Goal: Task Accomplishment & Management: Manage account settings

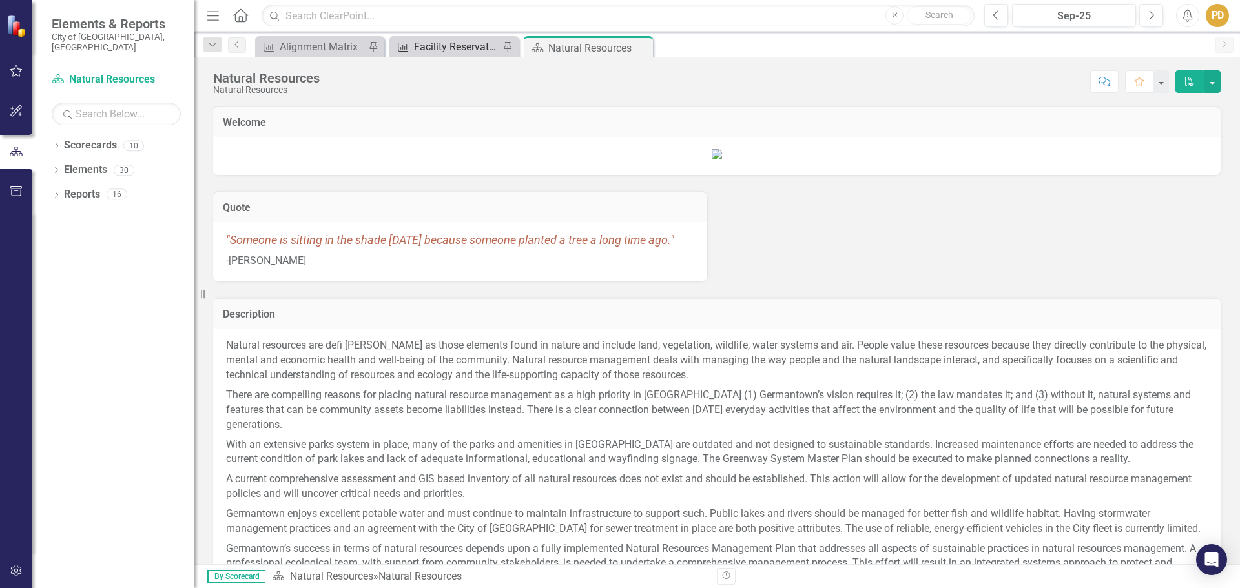
click at [426, 48] on div "Facility Reservation Permits" at bounding box center [456, 47] width 85 height 16
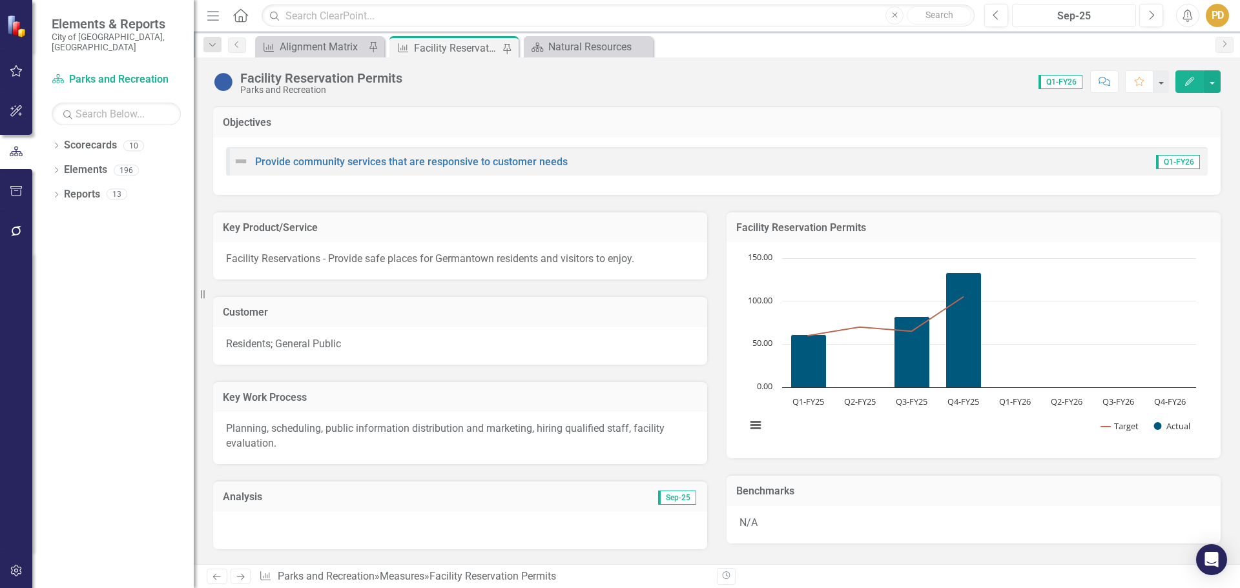
click at [1086, 16] on div "Sep-25" at bounding box center [1074, 16] width 115 height 16
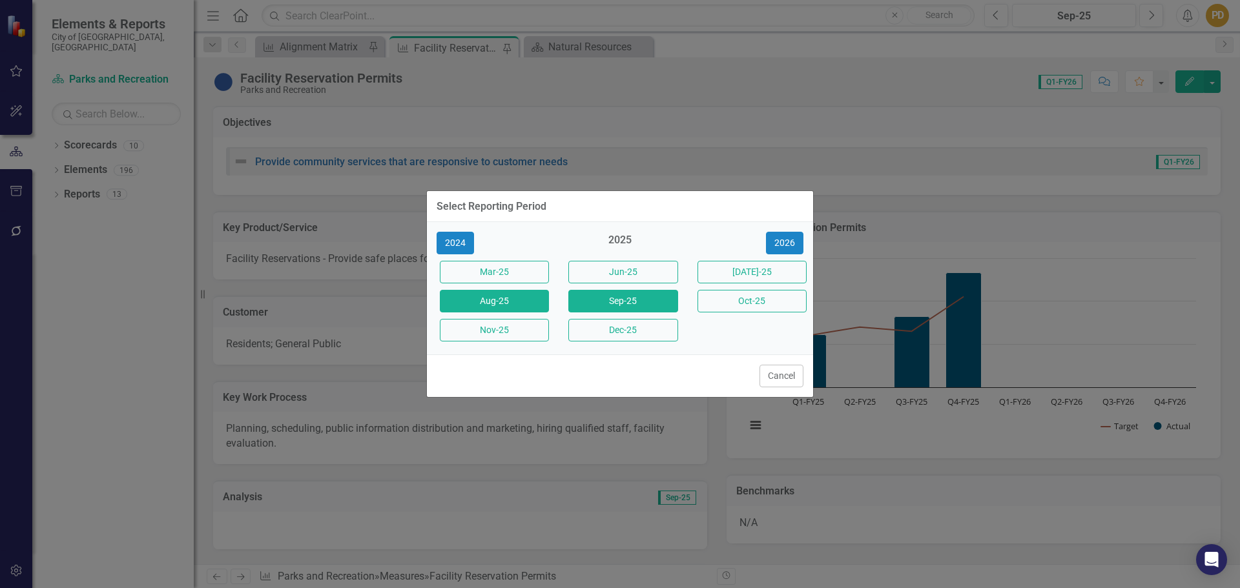
click at [499, 307] on button "Aug-25" at bounding box center [494, 301] width 109 height 23
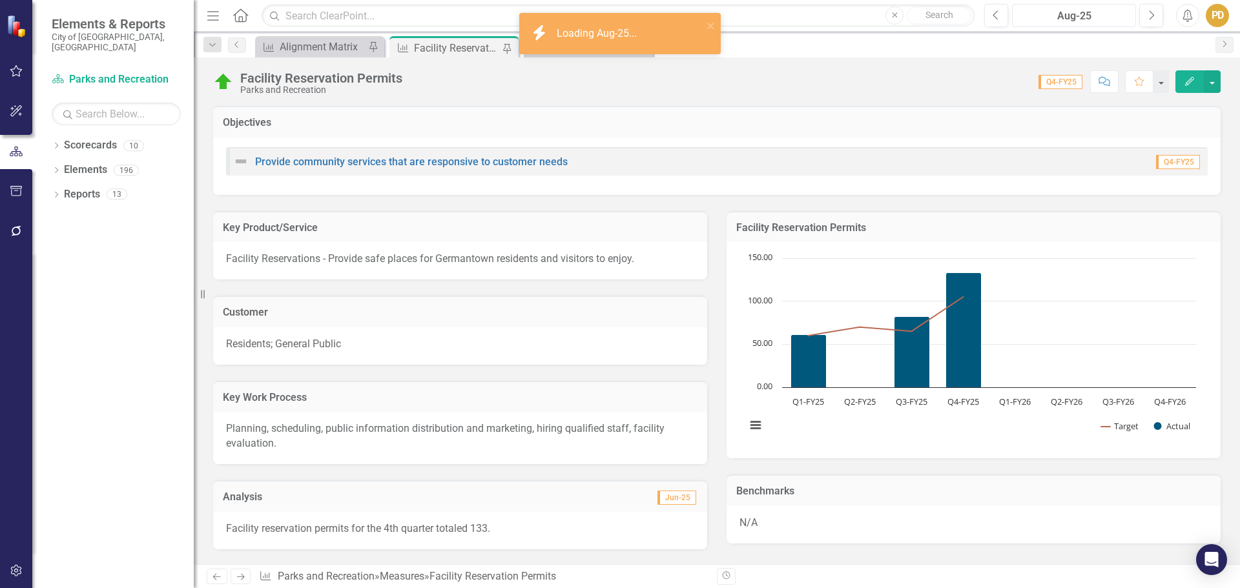
scroll to position [388, 0]
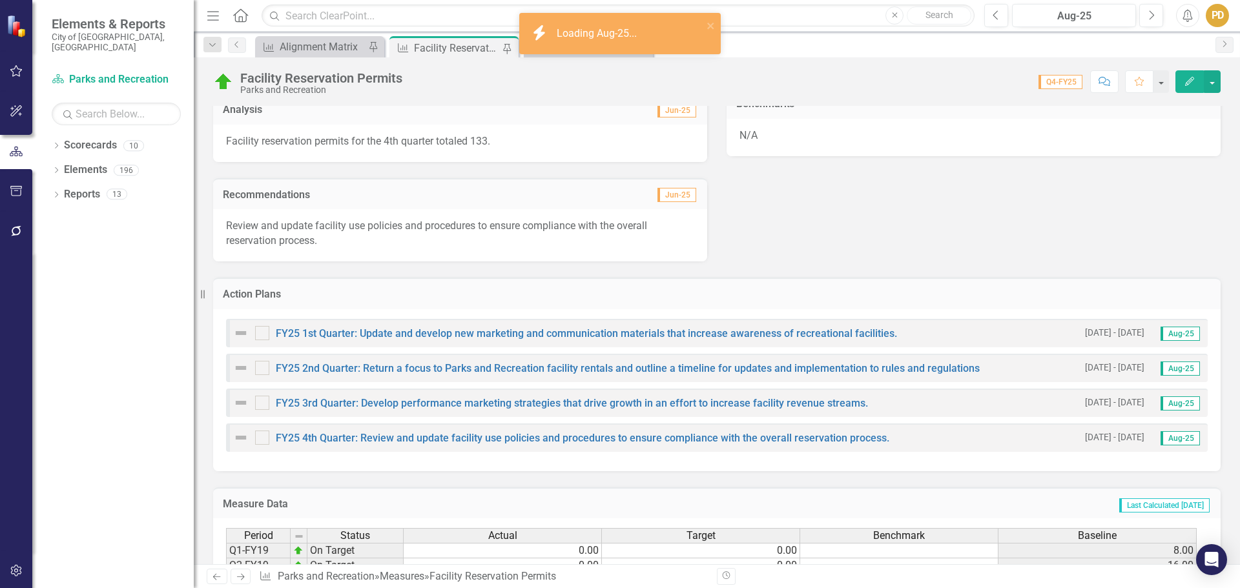
click at [327, 240] on p "Review and update facility use policies and procedures to ensure compliance wit…" at bounding box center [460, 234] width 468 height 30
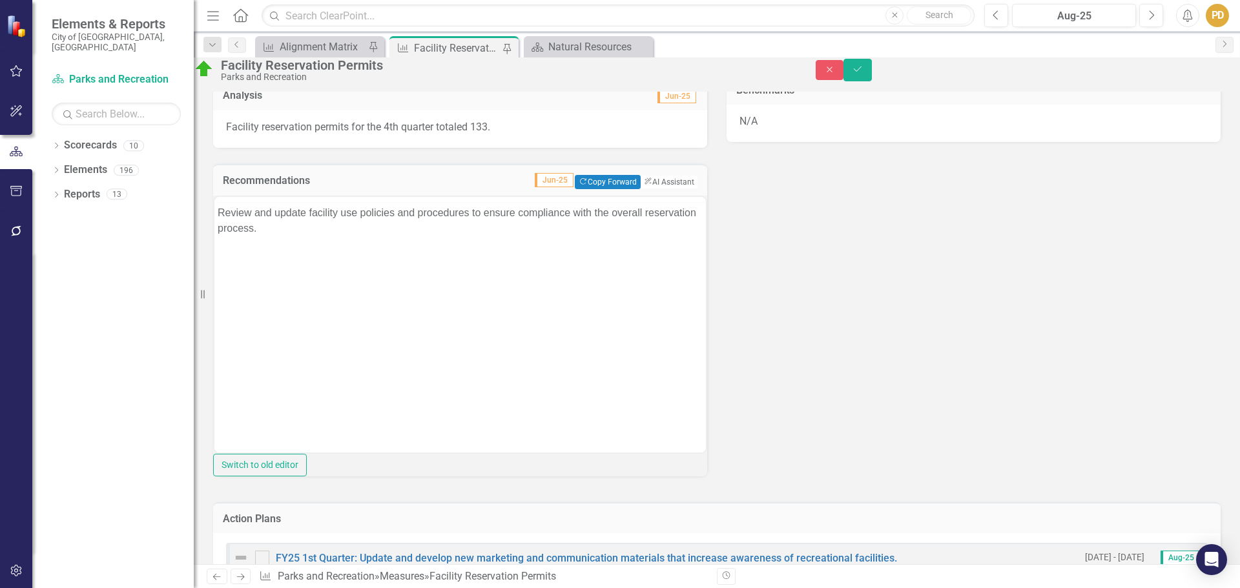
scroll to position [0, 0]
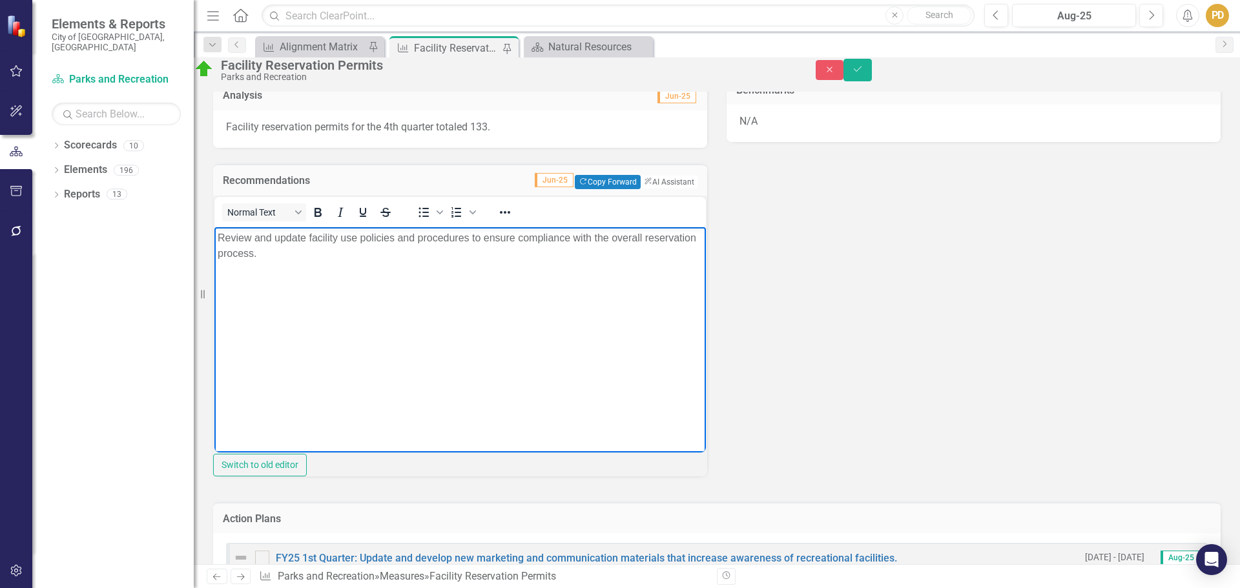
drag, startPoint x: 329, startPoint y: 260, endPoint x: 210, endPoint y: 237, distance: 121.6
click at [214, 237] on html "Review and update facility use policies and procedures to ensure compliance wit…" at bounding box center [460, 324] width 492 height 194
copy p "Review and update facility use policies and procedures to ensure compliance wit…"
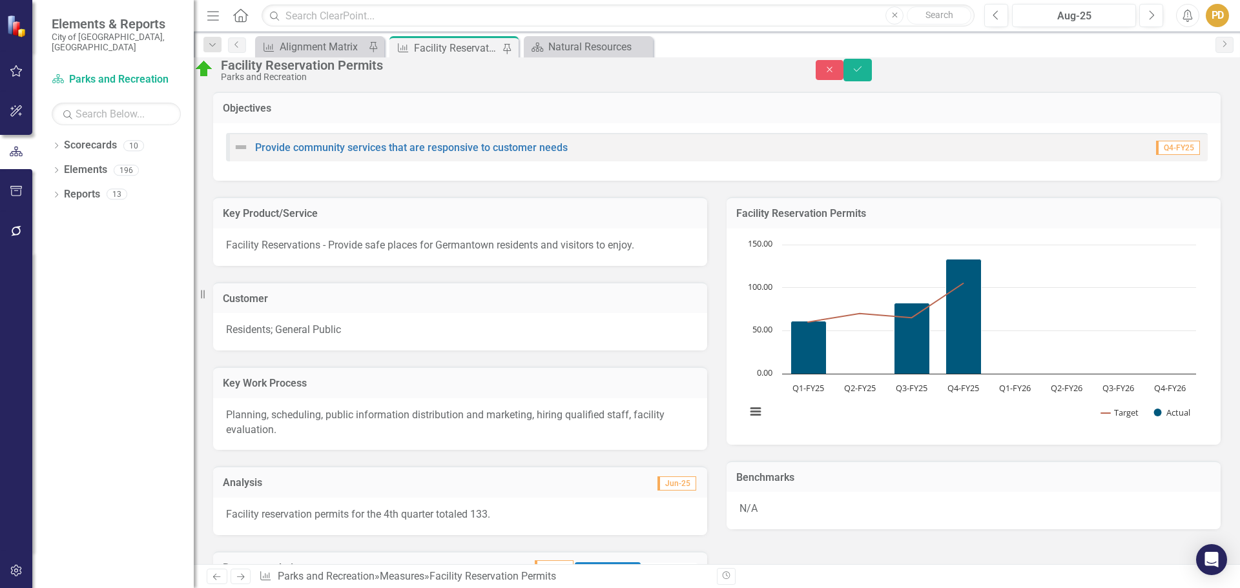
click at [530, 519] on div "Facility reservation permits for the 4th quarter totaled 133." at bounding box center [460, 516] width 494 height 37
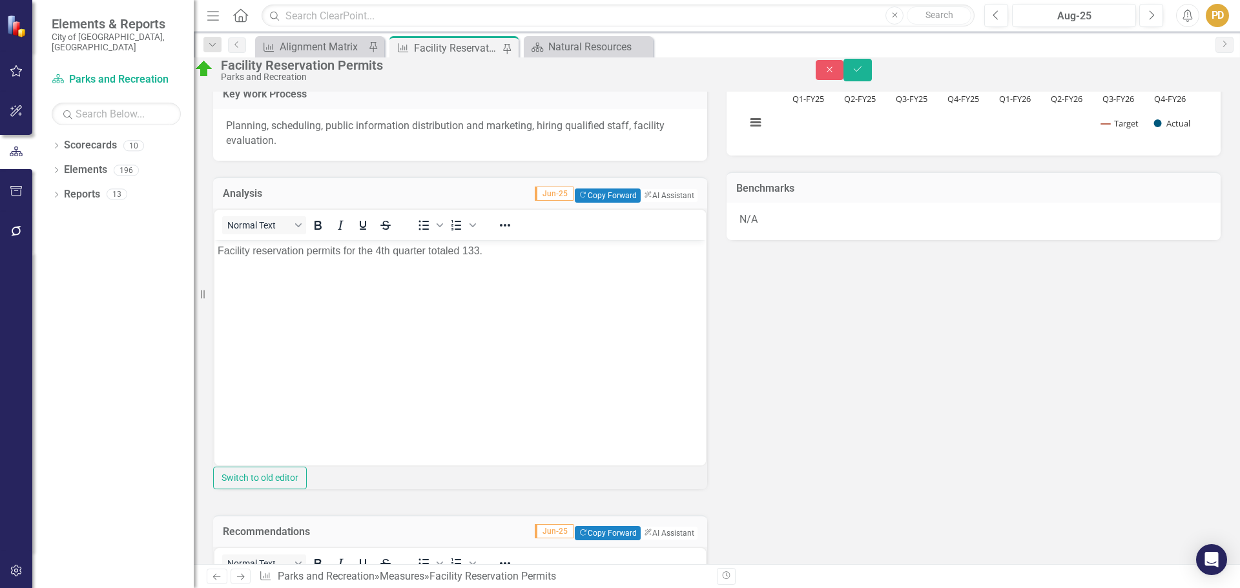
scroll to position [295, 0]
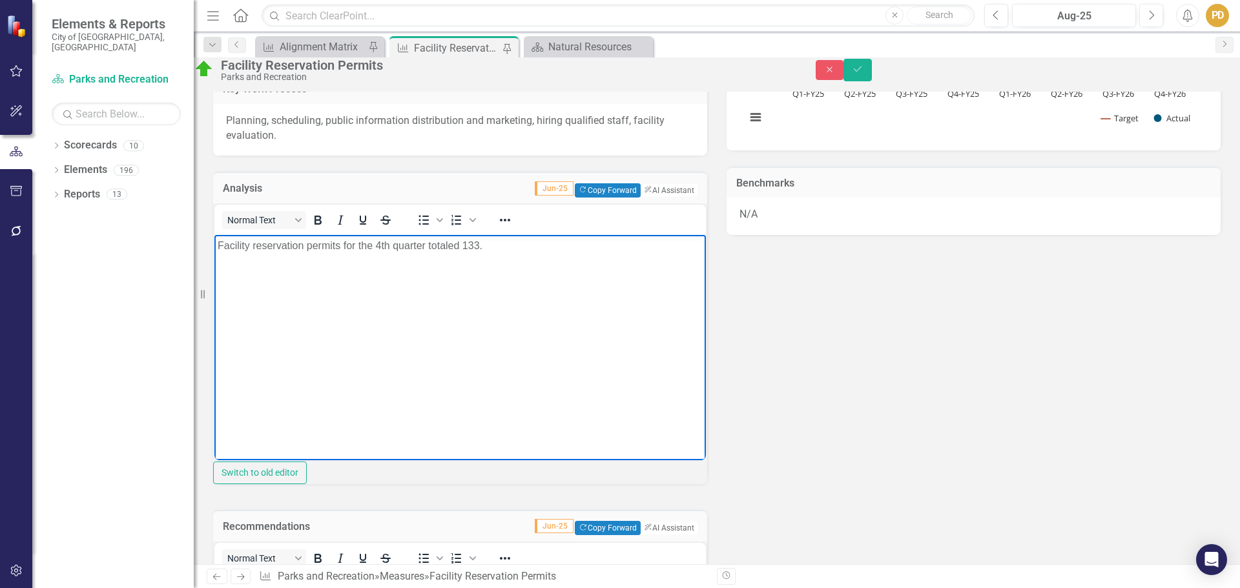
click at [429, 296] on body "Facility reservation permits for the 4th quarter totaled 133." at bounding box center [460, 332] width 492 height 194
click at [429, 298] on body "Facility reservation permits for the 4th quarter totaled 133." at bounding box center [460, 332] width 492 height 194
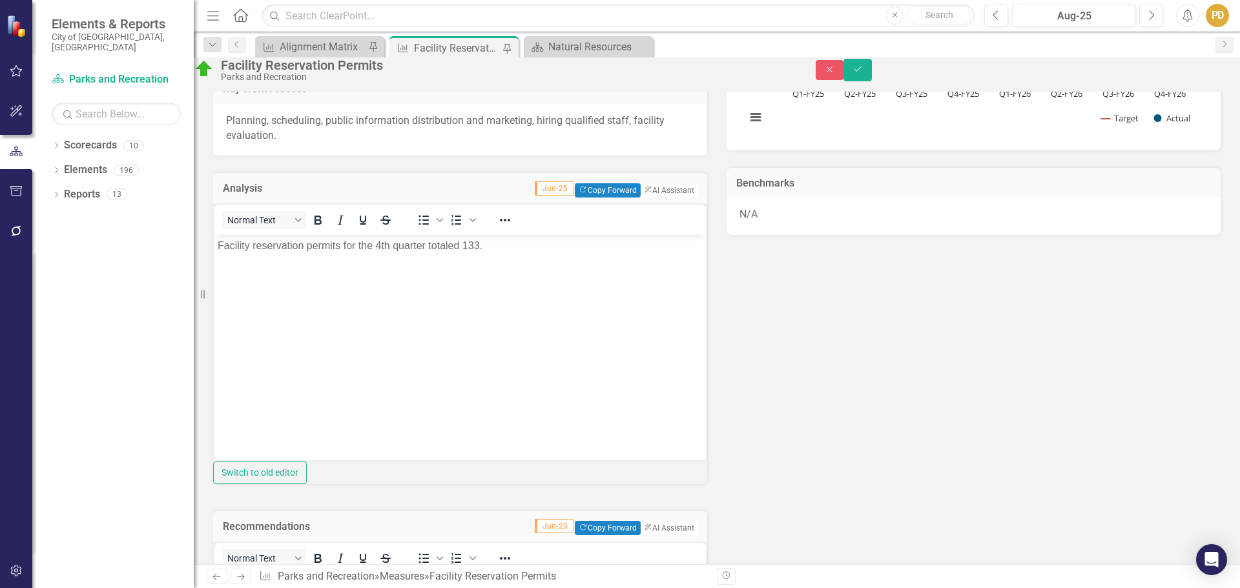
drag, startPoint x: 532, startPoint y: 262, endPoint x: 303, endPoint y: 0, distance: 347.9
click at [532, 235] on div "Normal Text To open the popup, press Shift+Enter To open the popup, press Shift…" at bounding box center [460, 220] width 492 height 30
click at [495, 247] on p "Facility reservation permits for the 4th quarter totaled 133." at bounding box center [460, 246] width 485 height 16
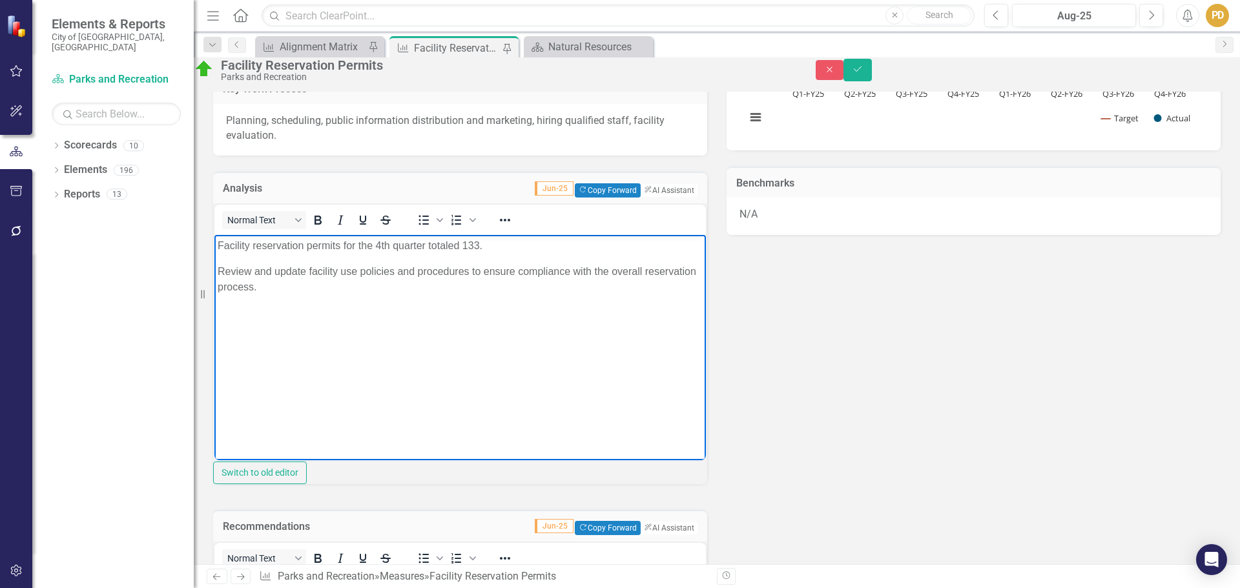
drag, startPoint x: 331, startPoint y: 292, endPoint x: 372, endPoint y: 488, distance: 200.7
click at [214, 235] on html "Facility reservation permits for the 4th quarter totaled 133. Review and update…" at bounding box center [460, 332] width 492 height 194
copy body "Facility reservation permits for the 4th quarter totaled 133. Review and update…"
click at [836, 74] on icon "Close" at bounding box center [830, 69] width 12 height 9
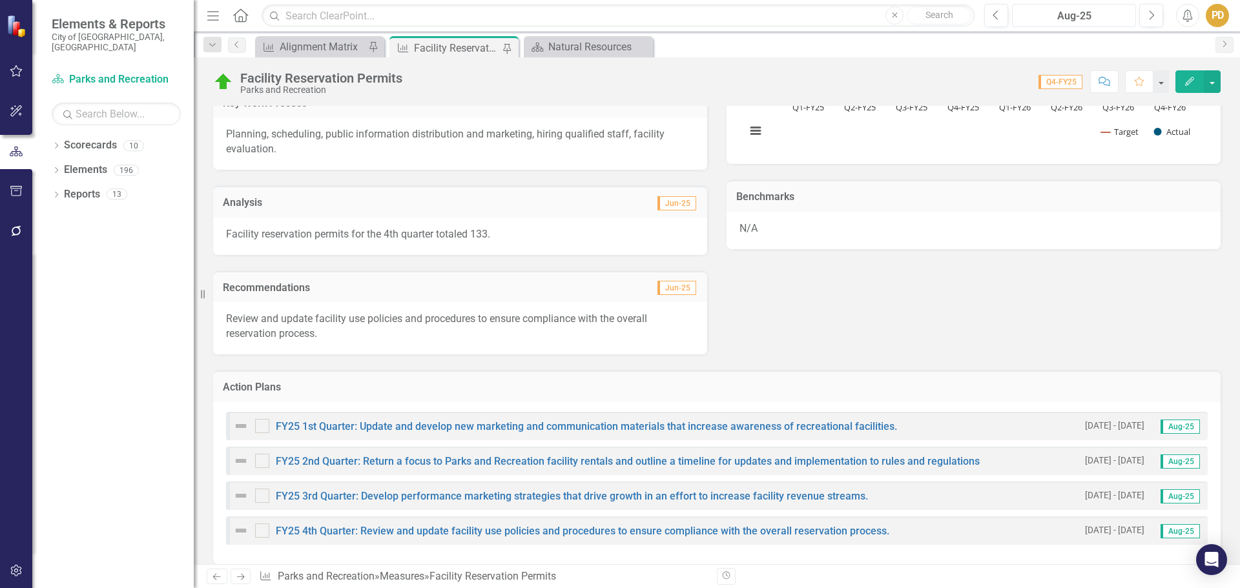
click at [1084, 11] on div "Aug-25" at bounding box center [1074, 16] width 115 height 16
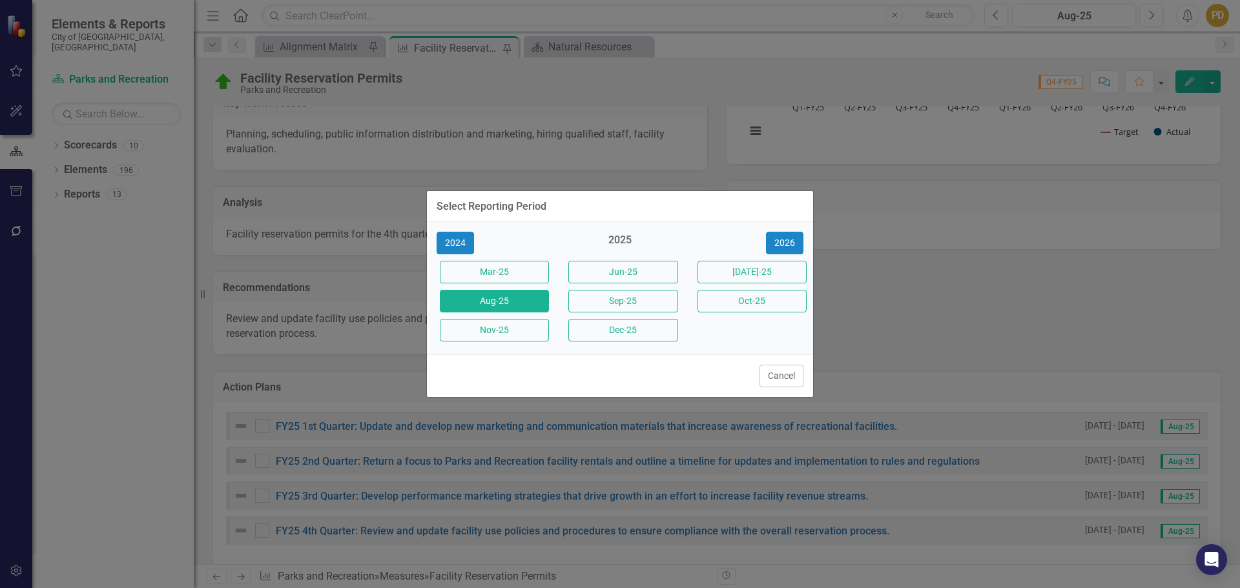
click at [621, 295] on button "Sep-25" at bounding box center [622, 301] width 109 height 23
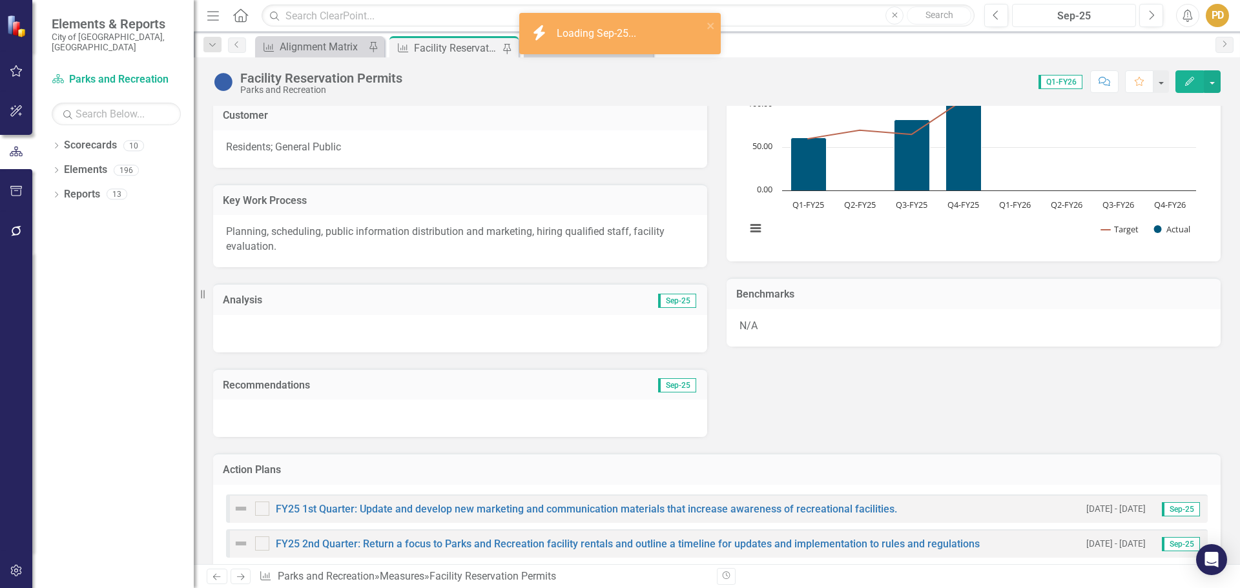
scroll to position [203, 0]
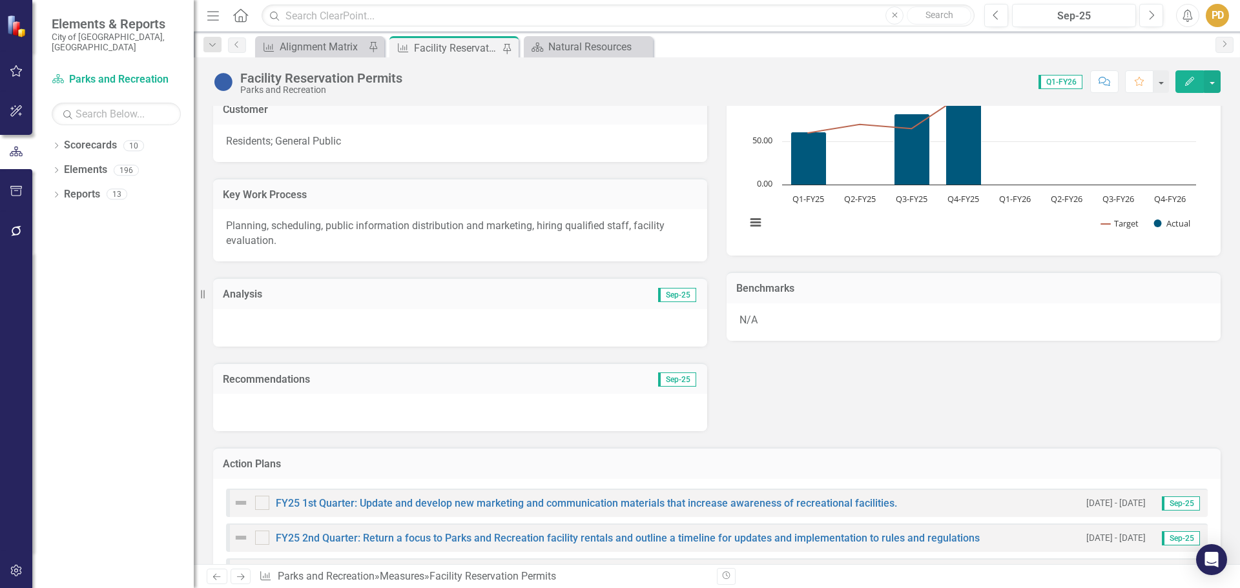
click at [386, 324] on div at bounding box center [460, 327] width 494 height 37
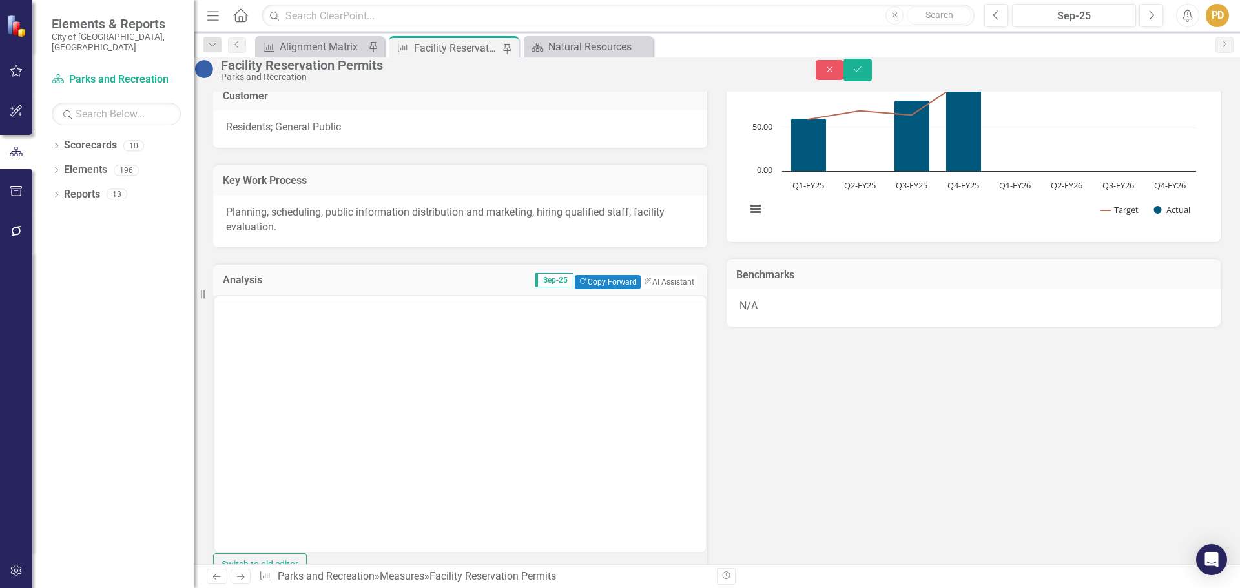
scroll to position [0, 0]
click at [362, 382] on body "Rich Text Area. Press ALT-0 for help." at bounding box center [460, 424] width 492 height 194
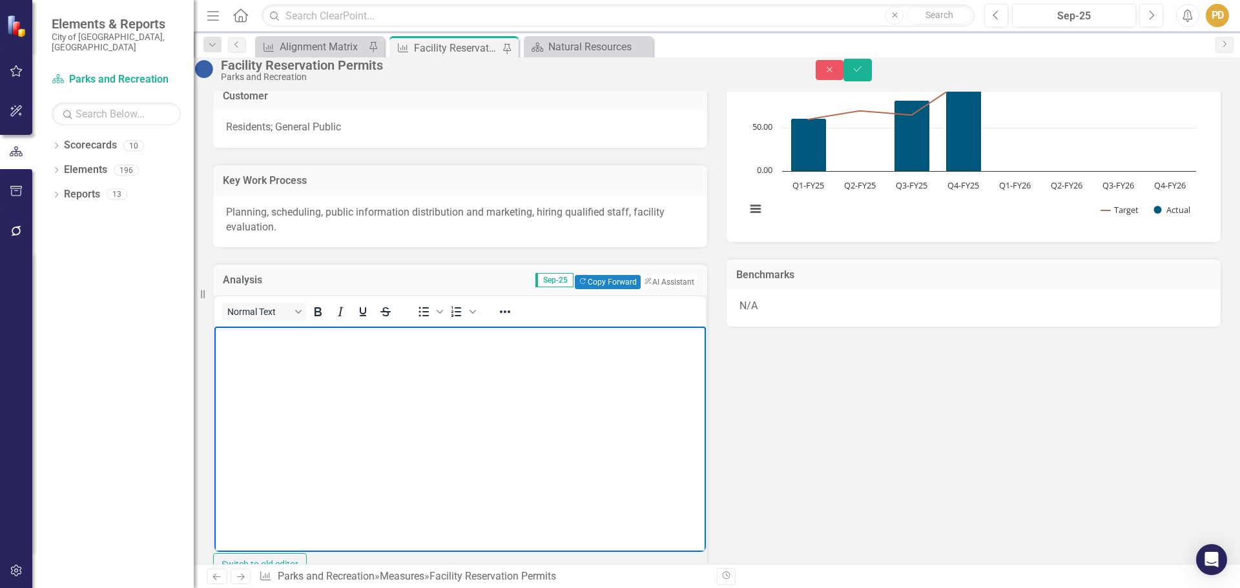
paste body "Rich Text Area. Press ALT-0 for help."
click at [479, 338] on p "Facility reservation permits for the 4th quarter totaled 133." at bounding box center [460, 338] width 485 height 16
click at [383, 341] on p "Facility reservation permits for the 4th quarter totaled __________." at bounding box center [460, 338] width 485 height 16
drag, startPoint x: 342, startPoint y: 387, endPoint x: 212, endPoint y: 365, distance: 131.7
click at [214, 365] on html "Facility reservation permits for the 1st quarter totaled __________. Review and…" at bounding box center [460, 424] width 492 height 194
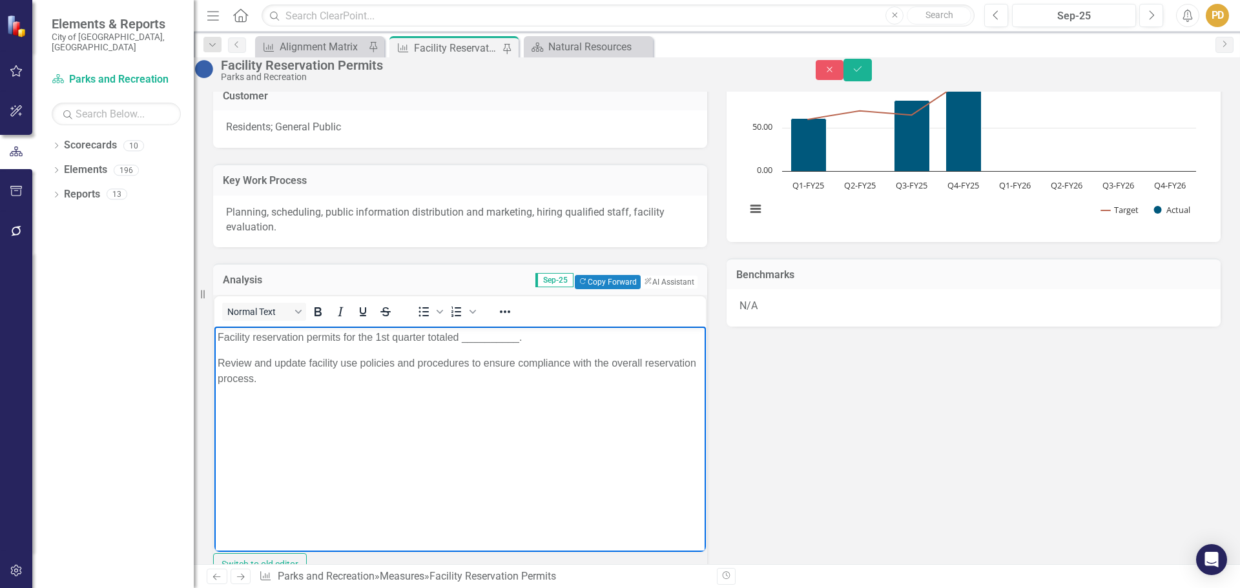
copy p "Review and update facility use policies and procedures to ensure compliance wit…"
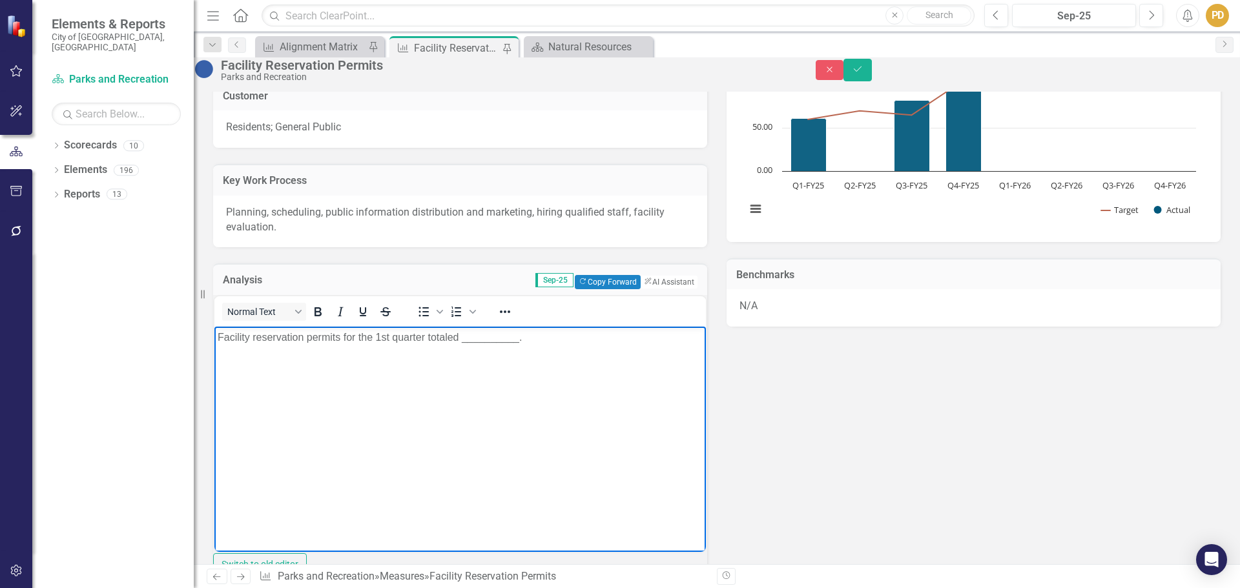
click at [818, 450] on div "Key Product/Service Facility Reservations - Provide safe places for Germantown …" at bounding box center [716, 324] width 1027 height 693
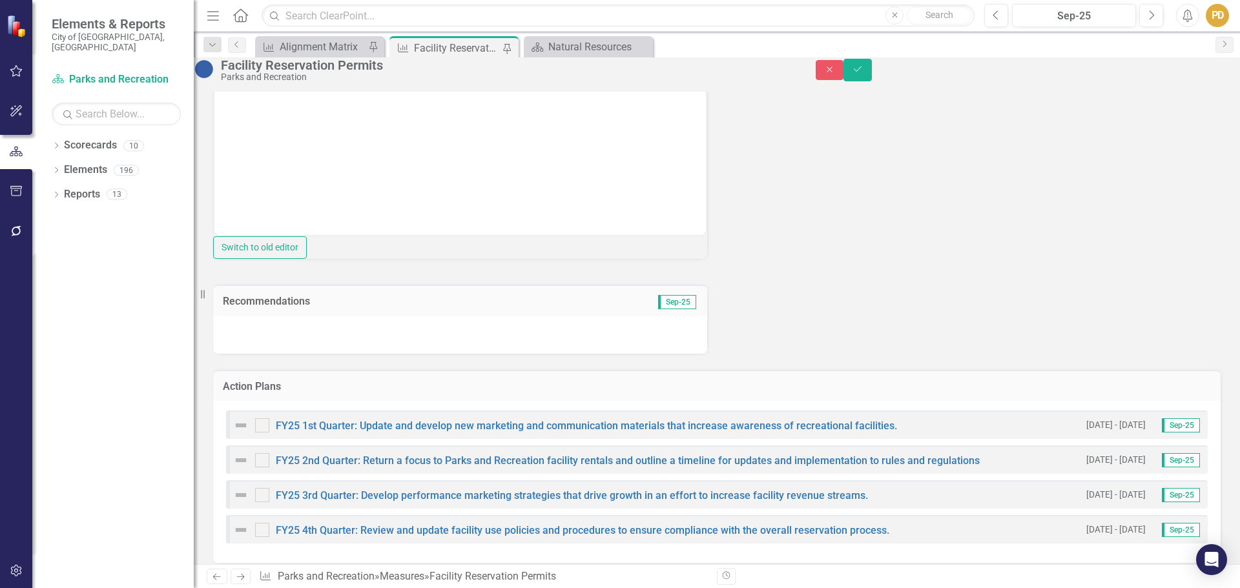
scroll to position [537, 0]
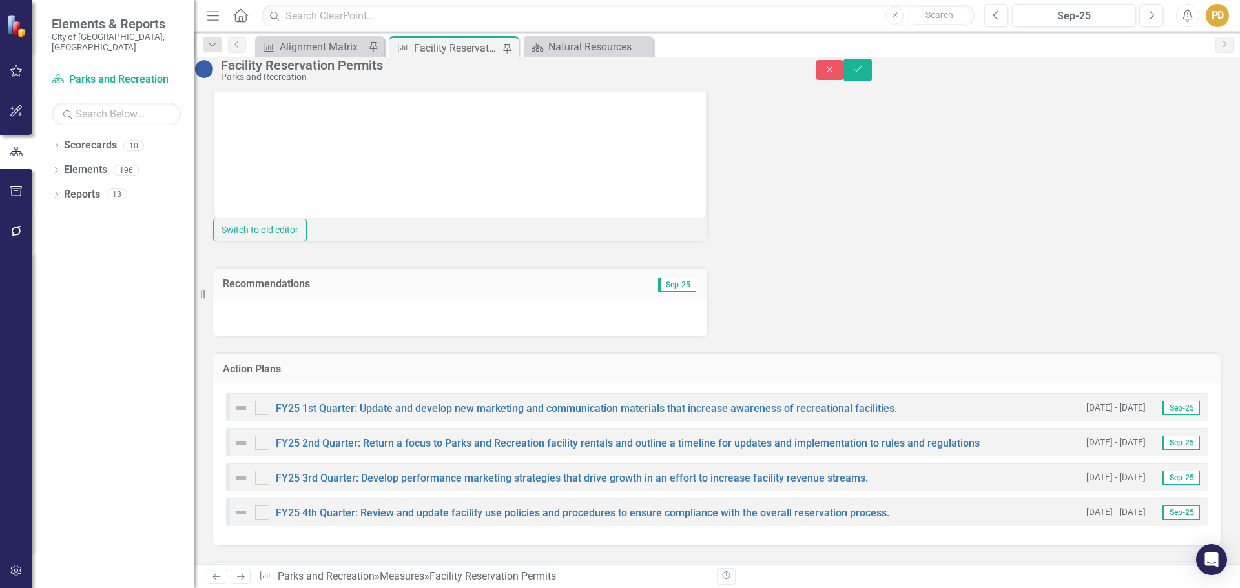
click at [400, 337] on div at bounding box center [460, 317] width 494 height 37
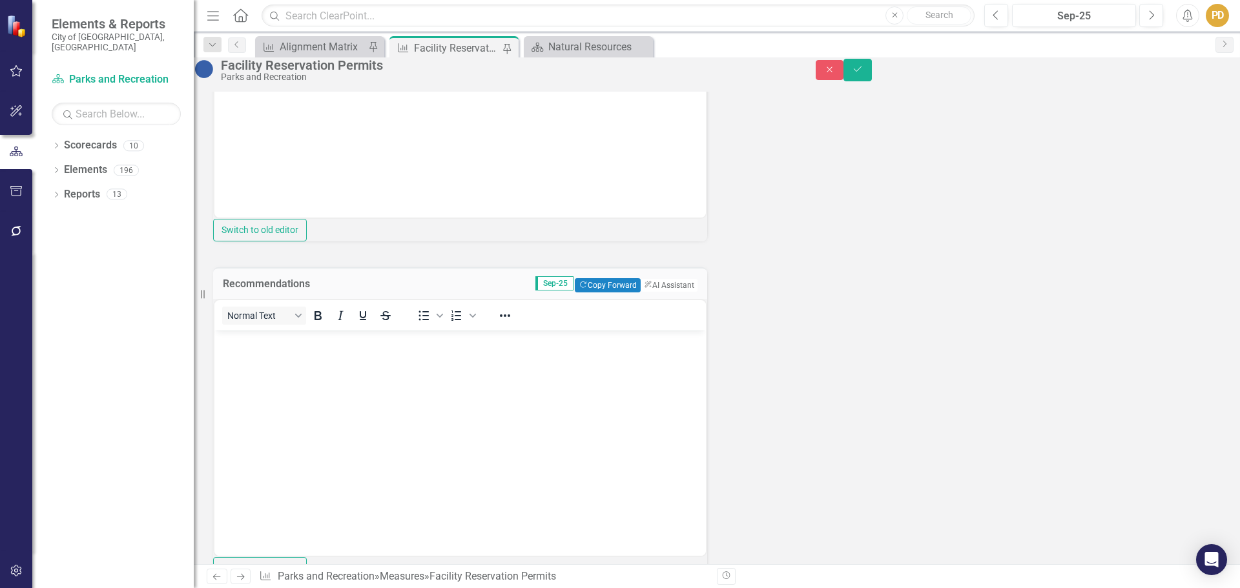
scroll to position [0, 0]
click at [331, 360] on body "Rich Text Area. Press ALT-0 for help." at bounding box center [460, 427] width 492 height 194
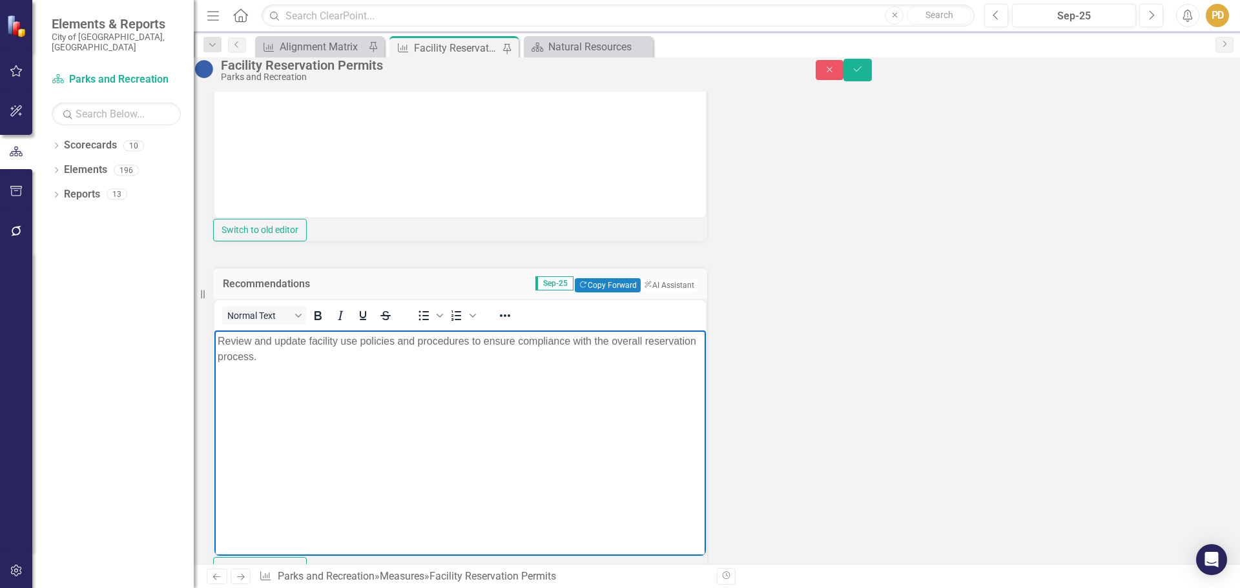
scroll to position [150, 0]
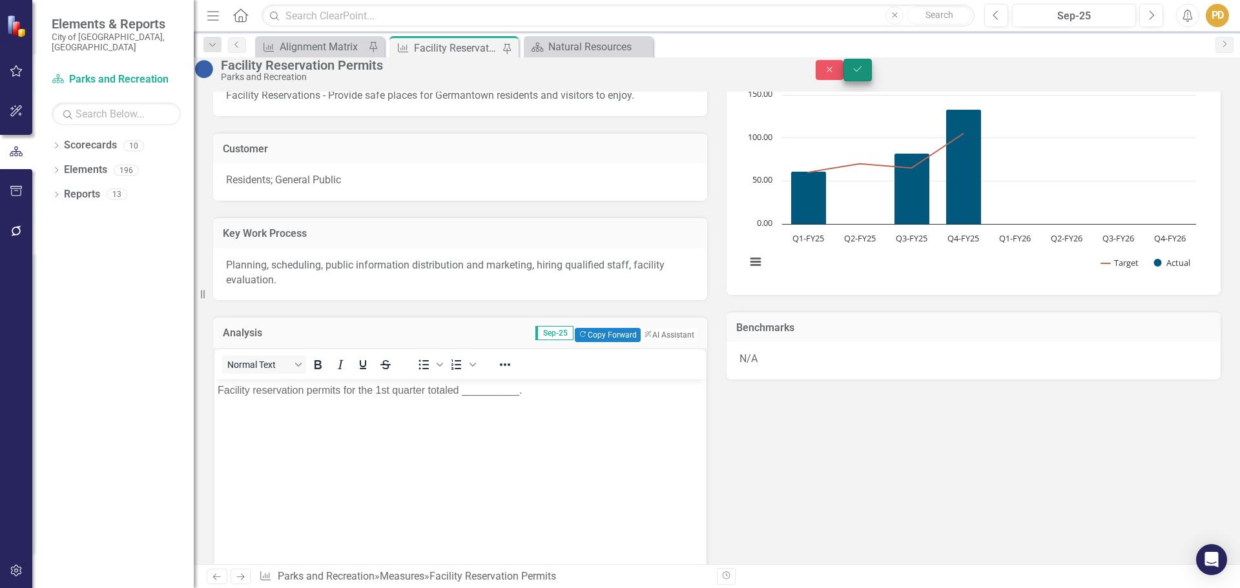
click at [864, 74] on icon "Save" at bounding box center [858, 69] width 12 height 9
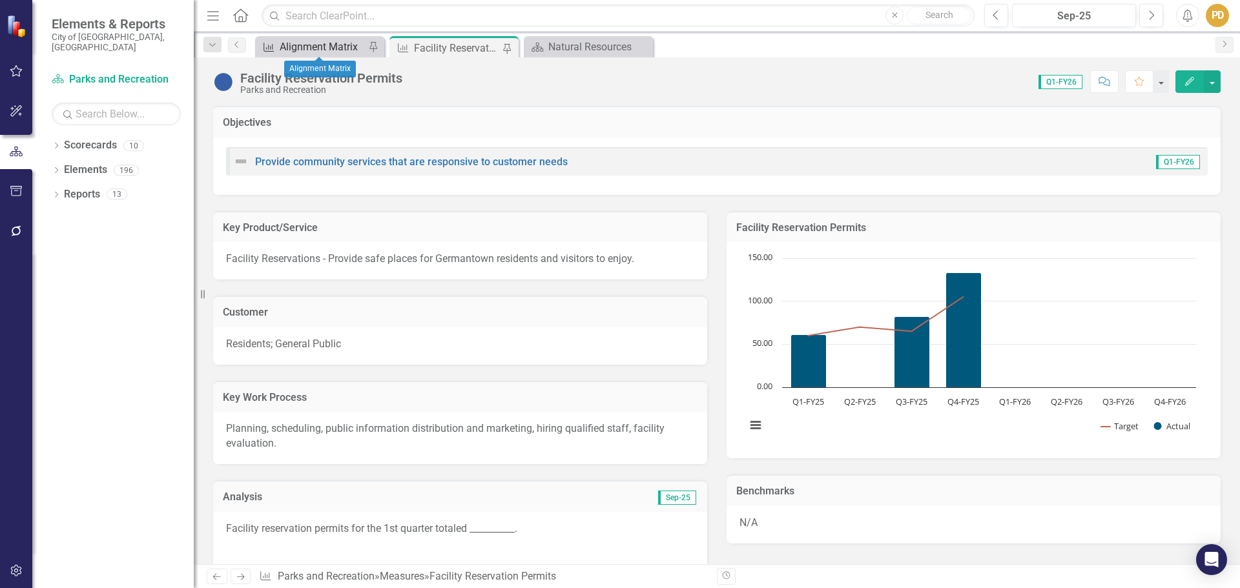
click at [325, 49] on div "Alignment Matrix" at bounding box center [322, 47] width 85 height 16
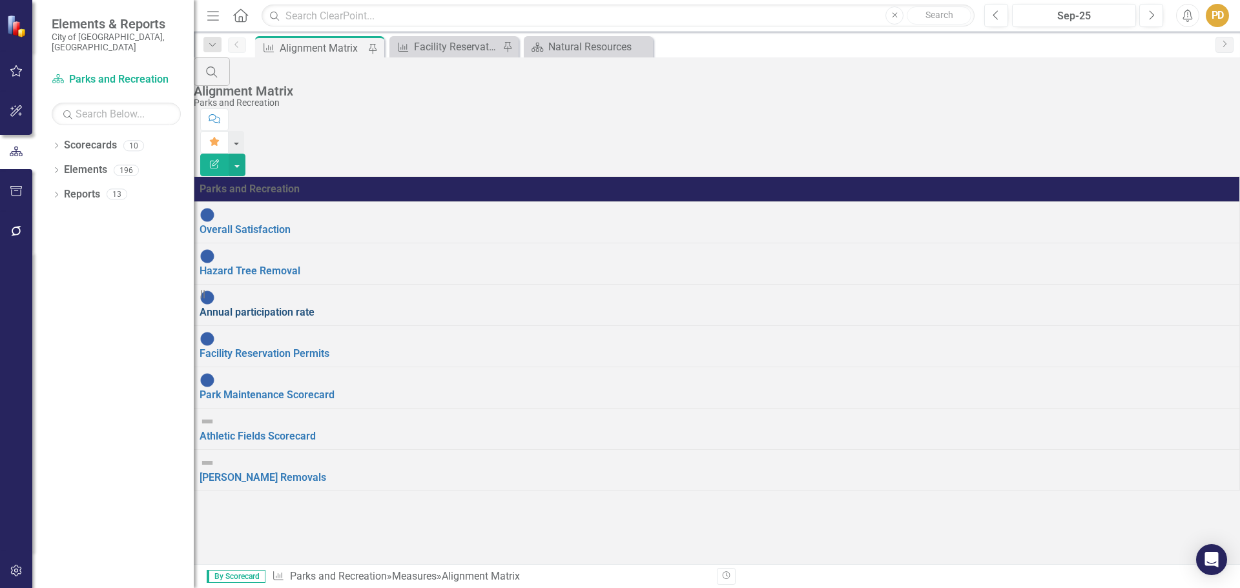
click at [281, 306] on link "Annual participation rate" at bounding box center [257, 312] width 115 height 12
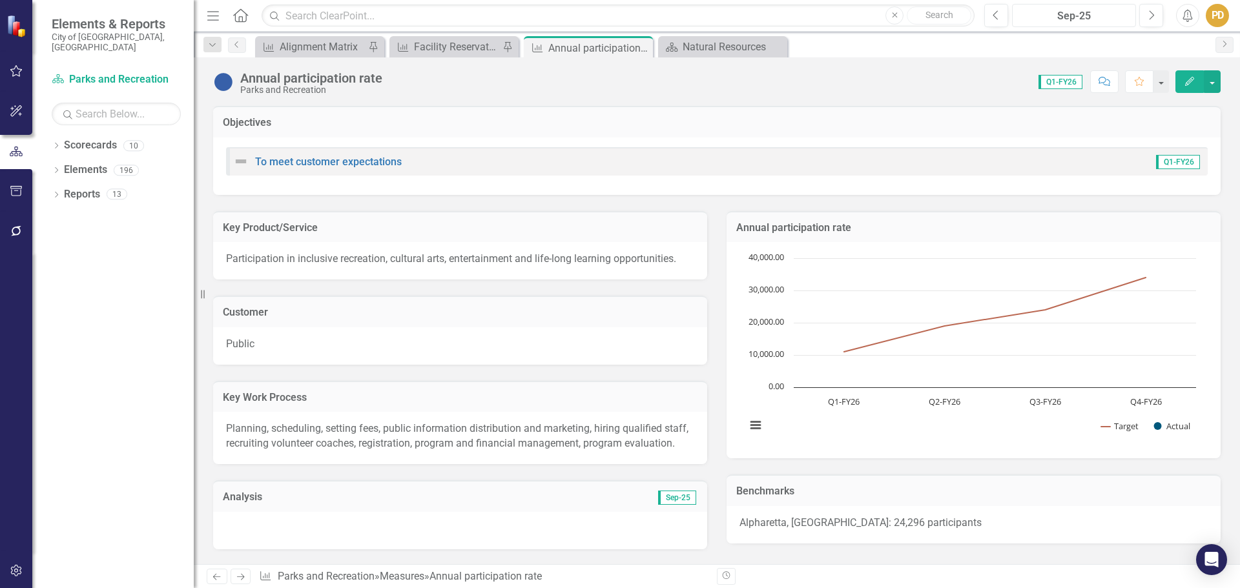
click at [1090, 16] on div "Sep-25" at bounding box center [1074, 16] width 115 height 16
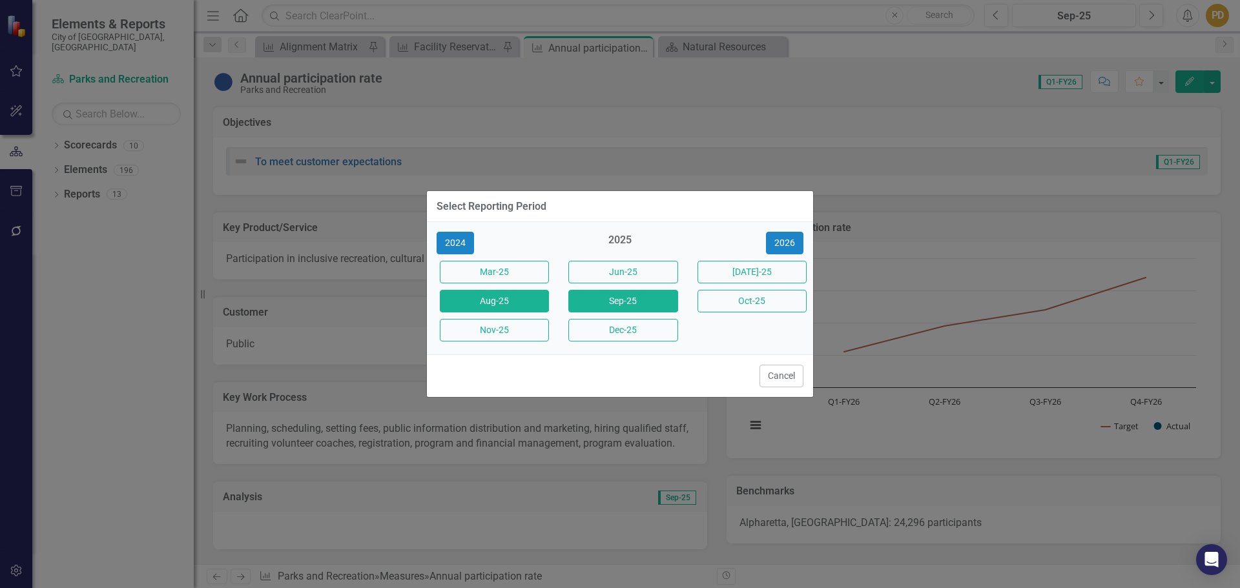
click at [491, 308] on button "Aug-25" at bounding box center [494, 301] width 109 height 23
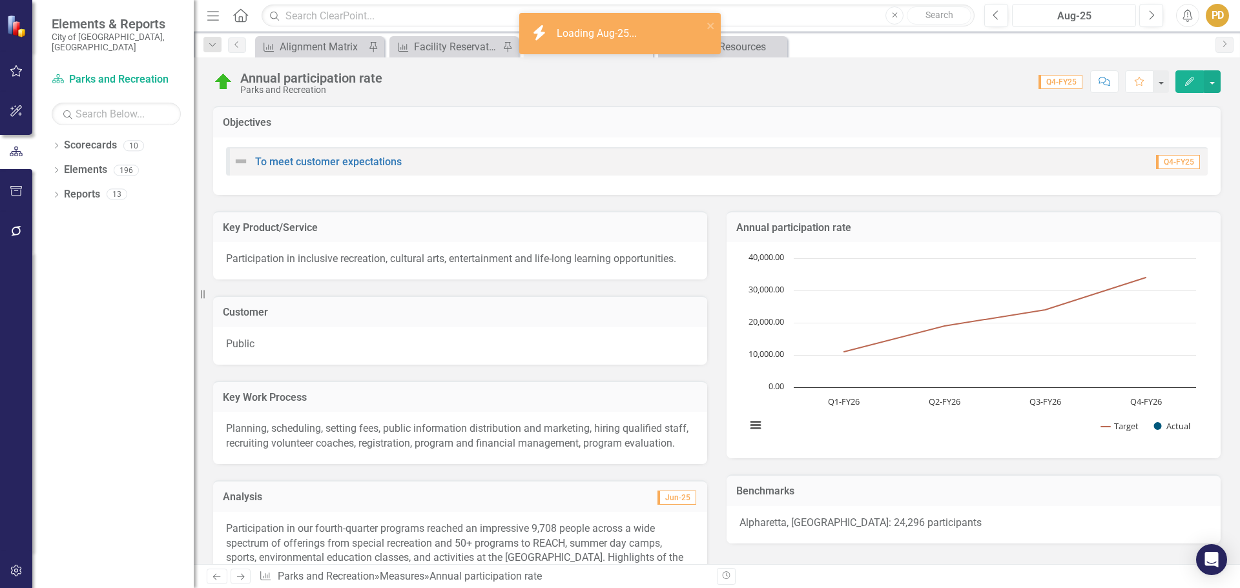
scroll to position [388, 0]
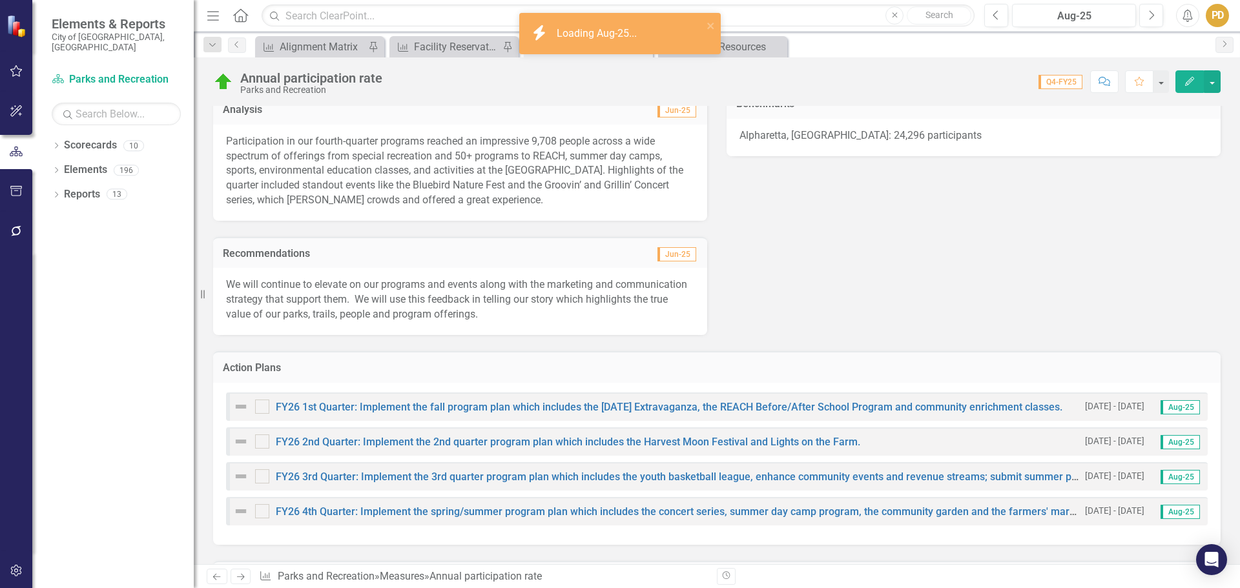
click at [433, 192] on p "Participation in our fourth-quarter programs reached an impressive 9,708 people…" at bounding box center [460, 171] width 468 height 74
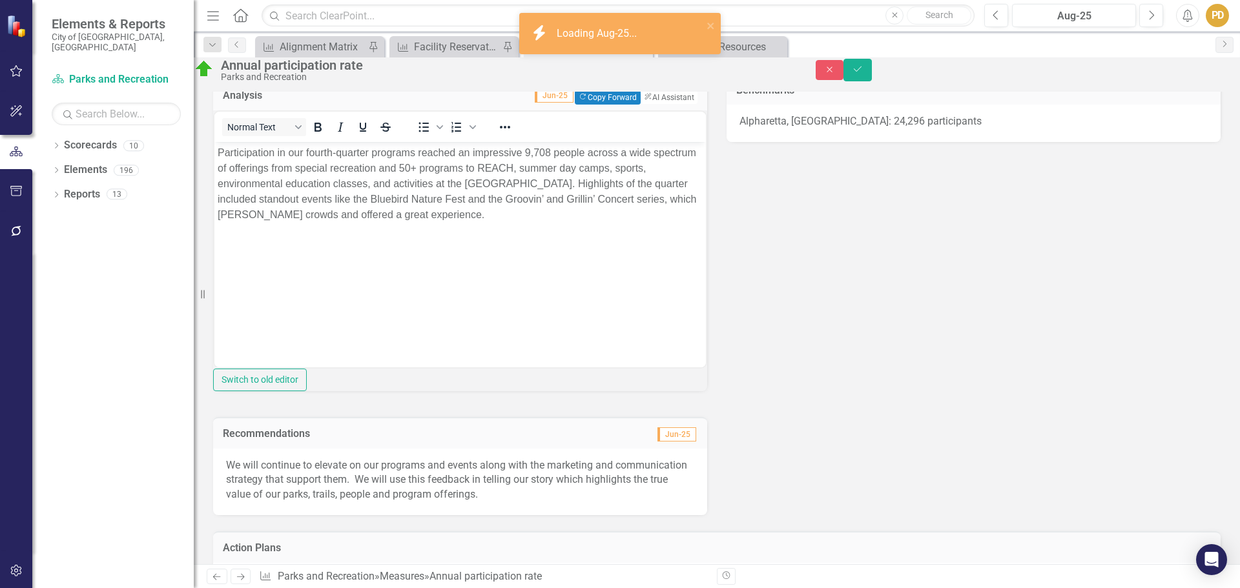
scroll to position [0, 0]
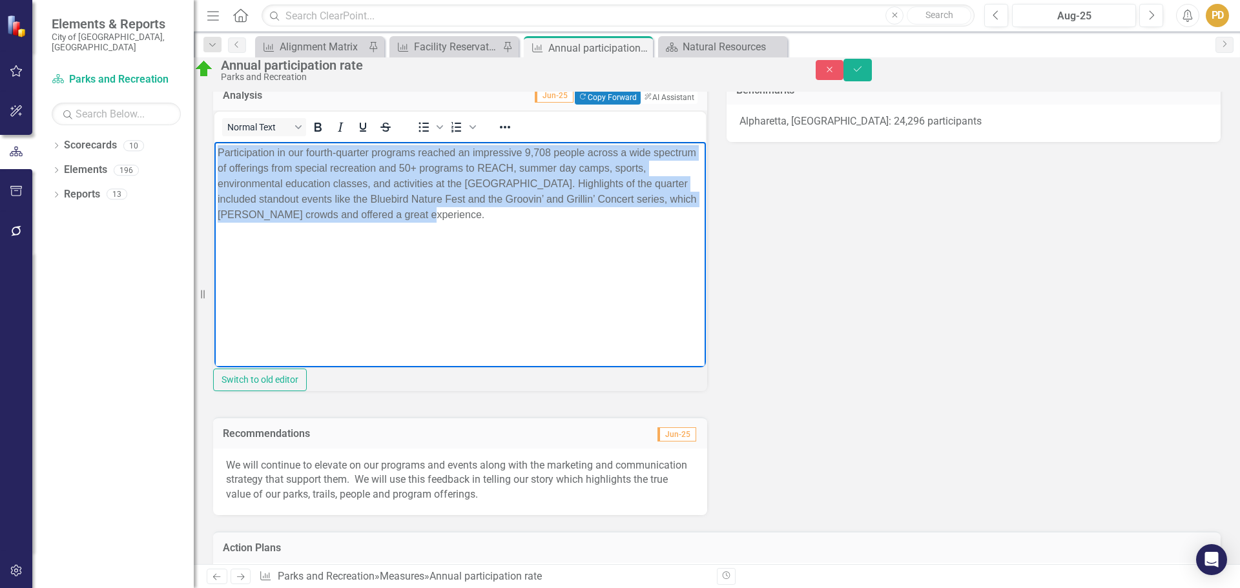
drag, startPoint x: 490, startPoint y: 216, endPoint x: 216, endPoint y: 161, distance: 279.4
click at [216, 161] on body "Participation in our fourth-quarter programs reached an impressive 9,708 people…" at bounding box center [460, 239] width 492 height 194
drag, startPoint x: 483, startPoint y: 218, endPoint x: 189, endPoint y: 146, distance: 303.3
click at [214, 146] on html "Participation in our fourth-quarter programs reached an impressive 9,708 people…" at bounding box center [460, 239] width 492 height 194
copy p "Participation in our fourth-quarter programs reached an impressive 9,708 people…"
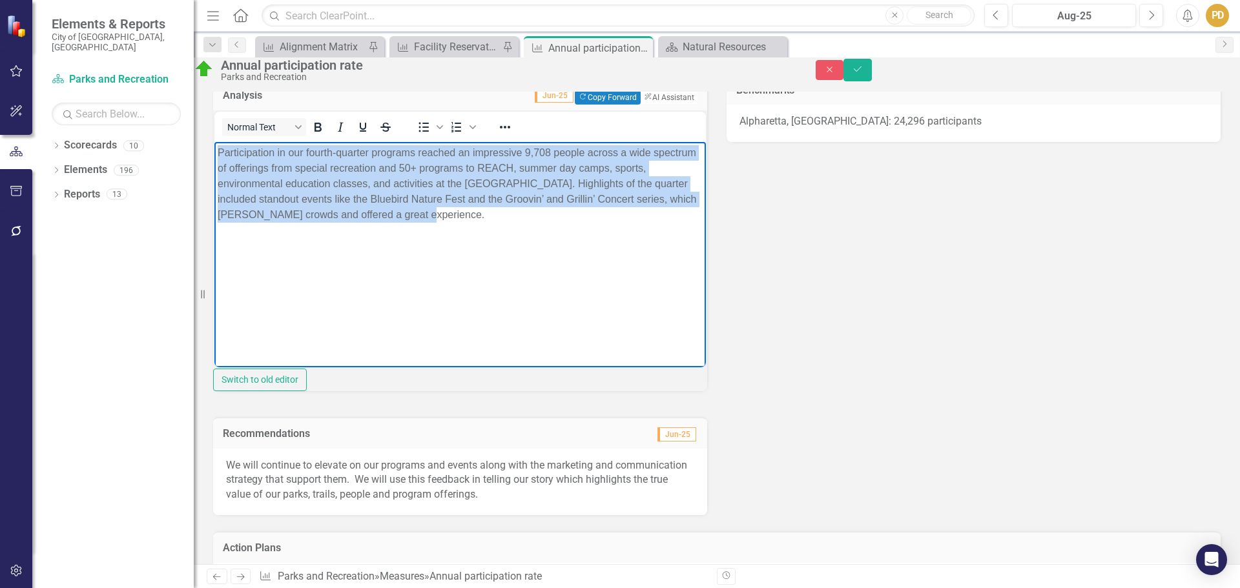
scroll to position [775, 0]
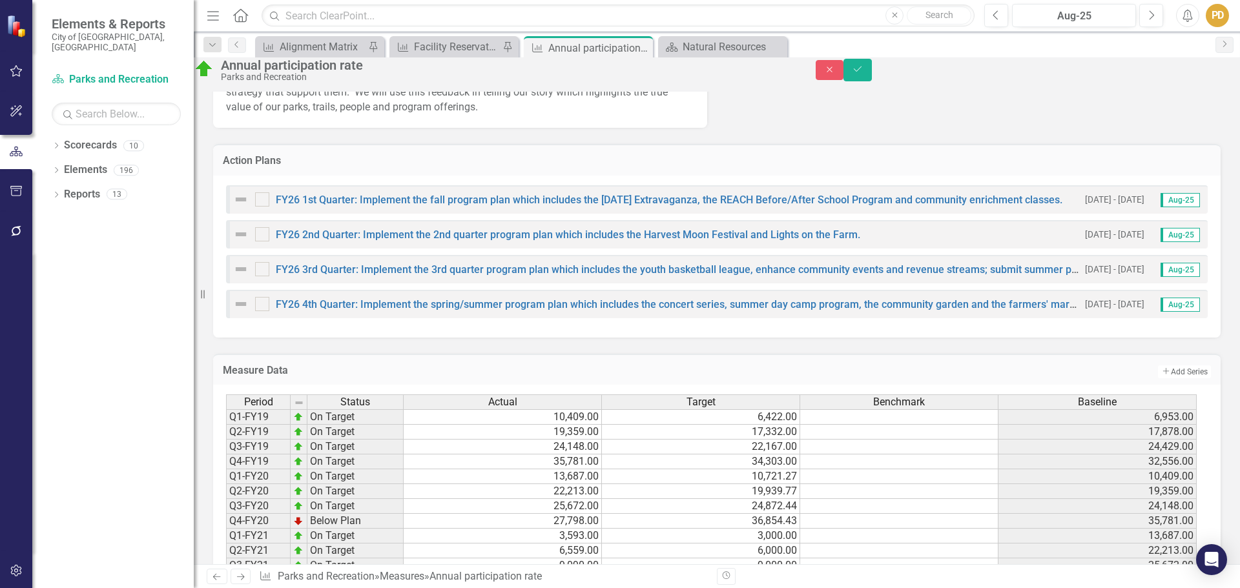
click at [445, 116] on p "We will continue to elevate on our programs and events along with the marketing…" at bounding box center [460, 93] width 468 height 45
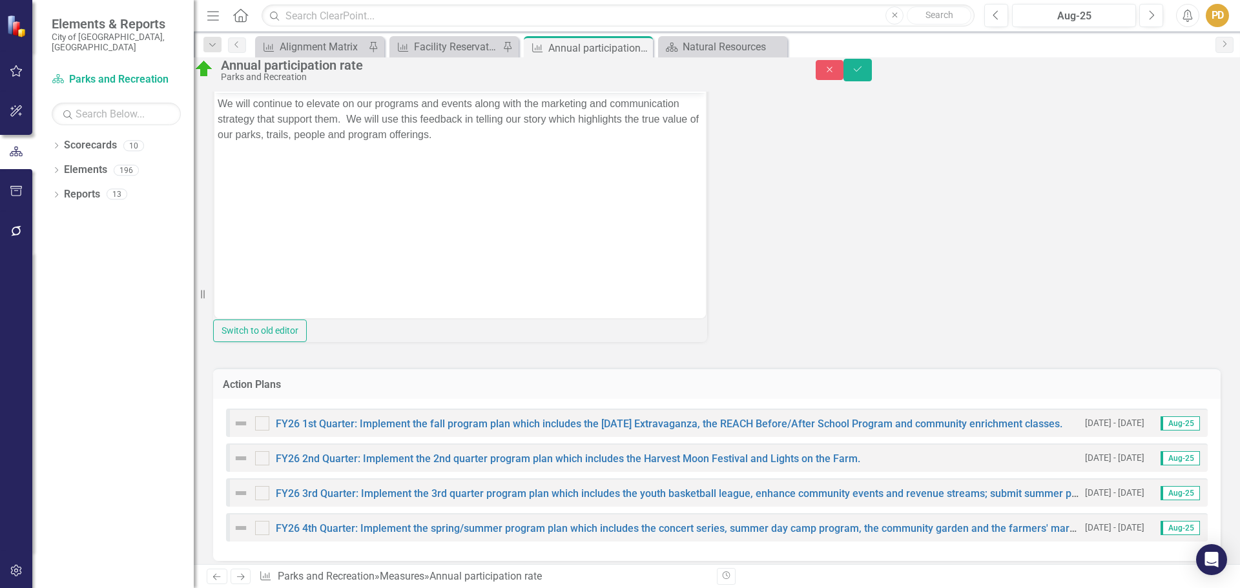
scroll to position [0, 0]
click at [569, 136] on p "We will continue to elevate on our programs and events along with the marketing…" at bounding box center [460, 119] width 485 height 47
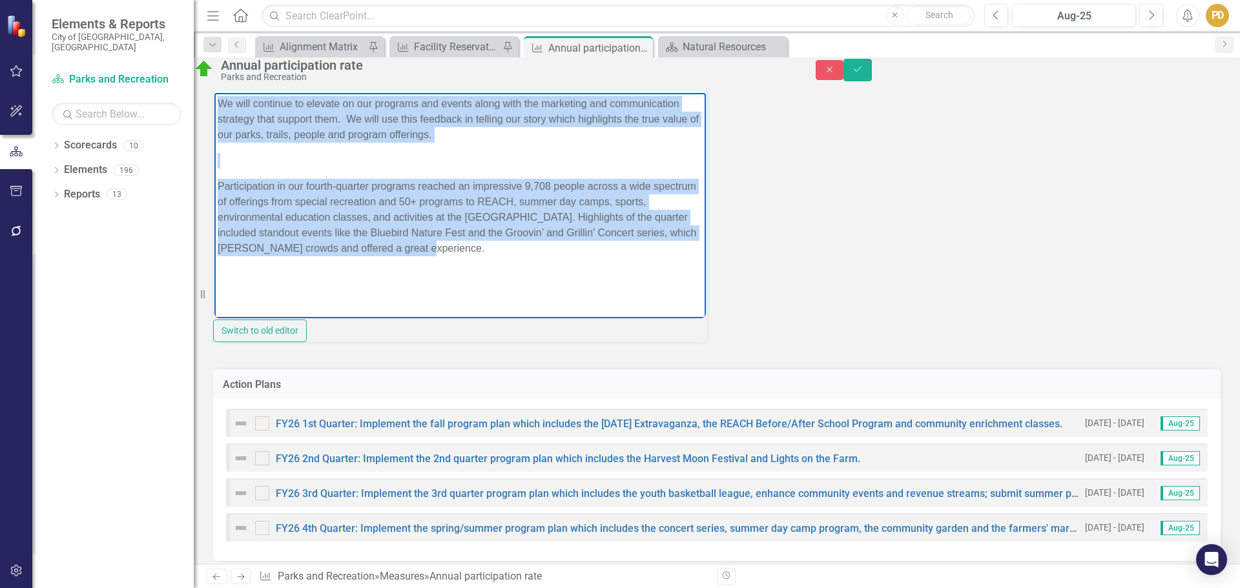
drag, startPoint x: 528, startPoint y: 245, endPoint x: 424, endPoint y: 236, distance: 103.7
click at [214, 92] on html "We will continue to elevate on our programs and events along with the marketing…" at bounding box center [460, 189] width 492 height 194
copy body "We will continue to elevate on our programs and events along with the marketing…"
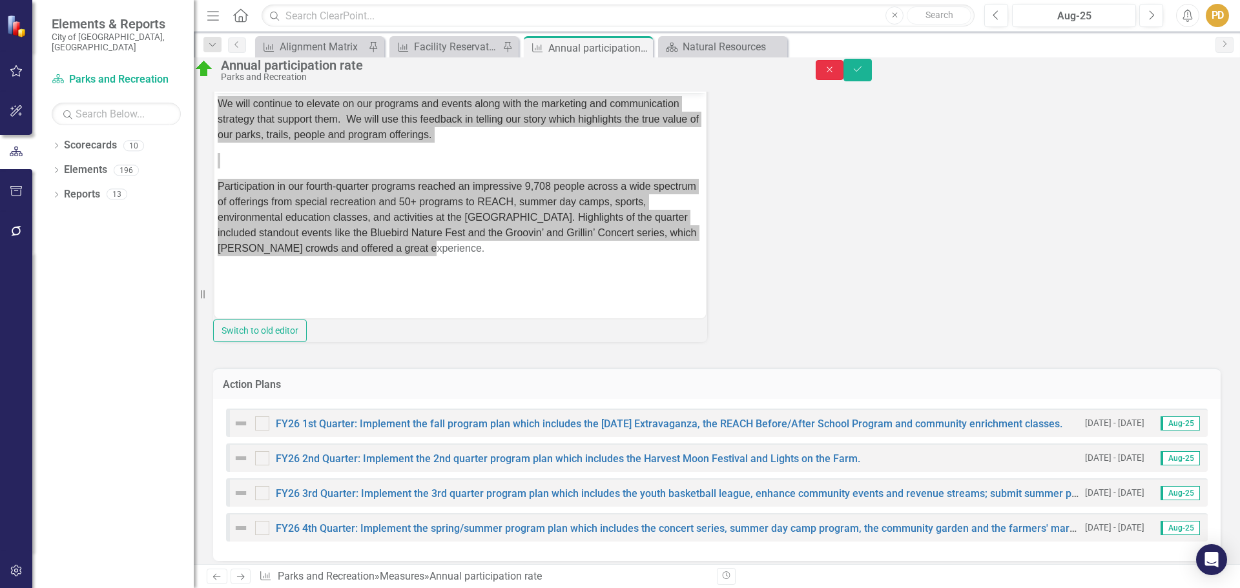
click at [836, 72] on icon "Close" at bounding box center [830, 69] width 12 height 9
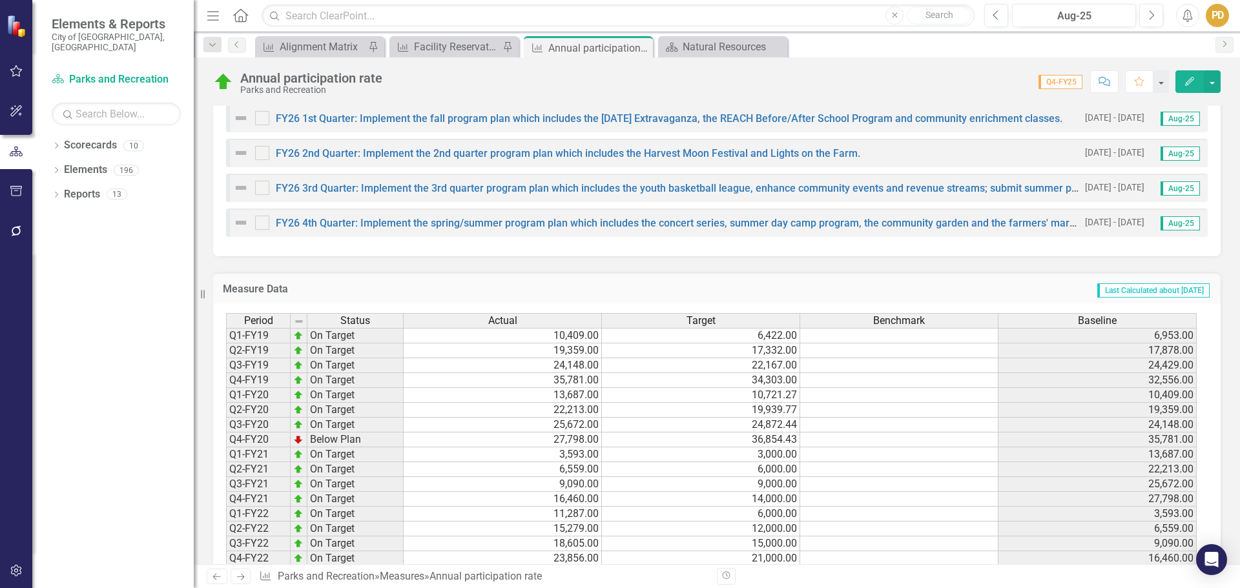
scroll to position [551, 0]
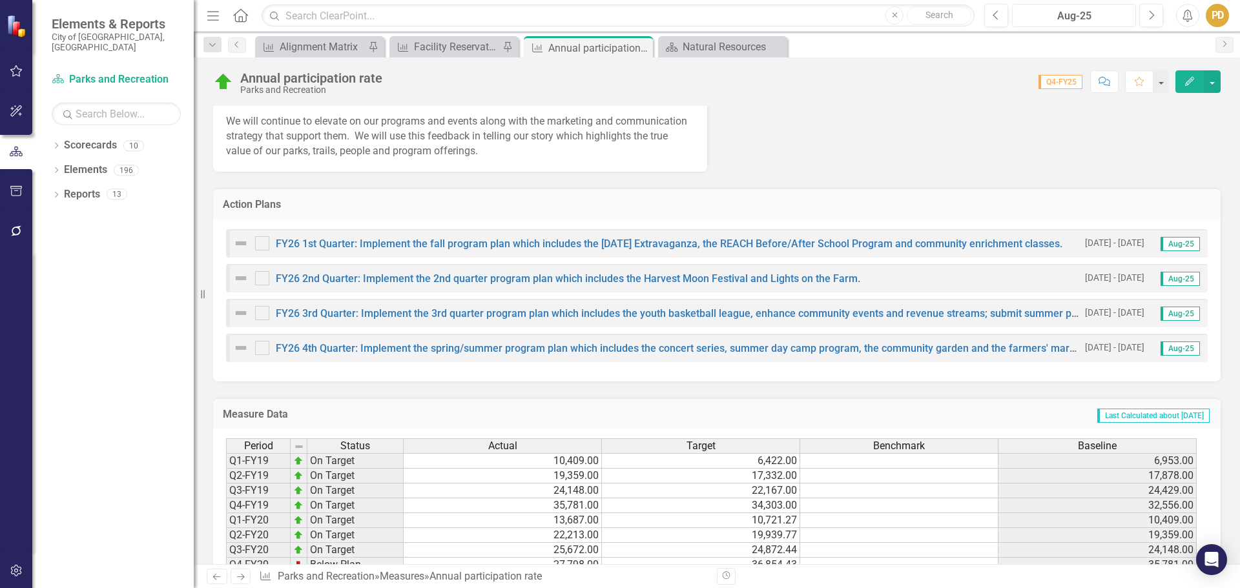
click at [1114, 14] on div "Aug-25" at bounding box center [1074, 16] width 115 height 16
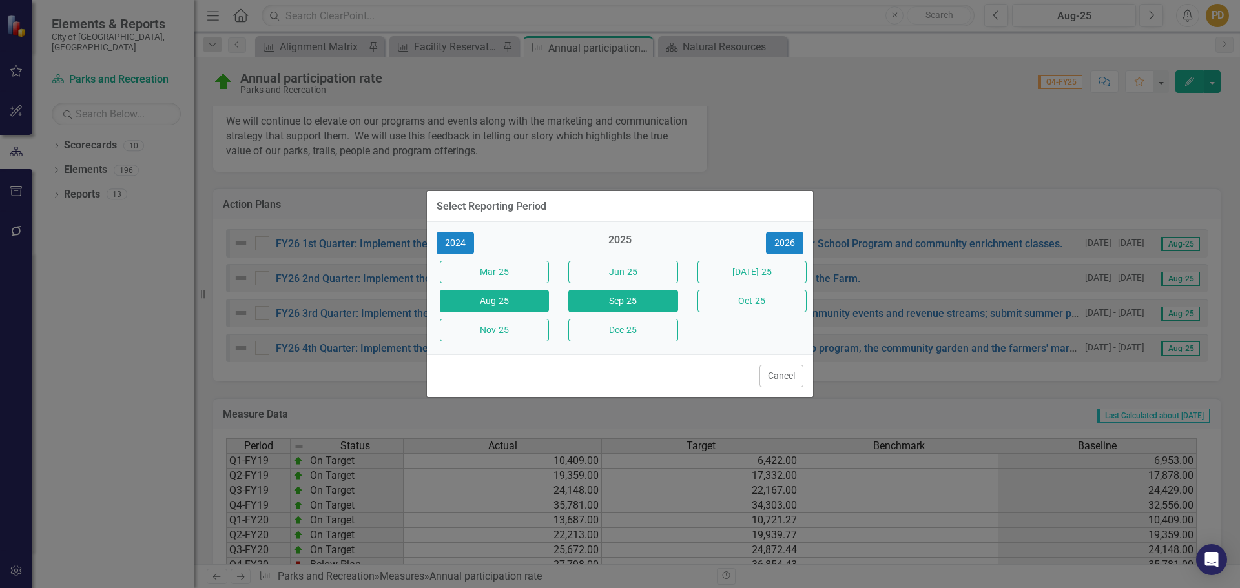
click at [641, 299] on button "Sep-25" at bounding box center [622, 301] width 109 height 23
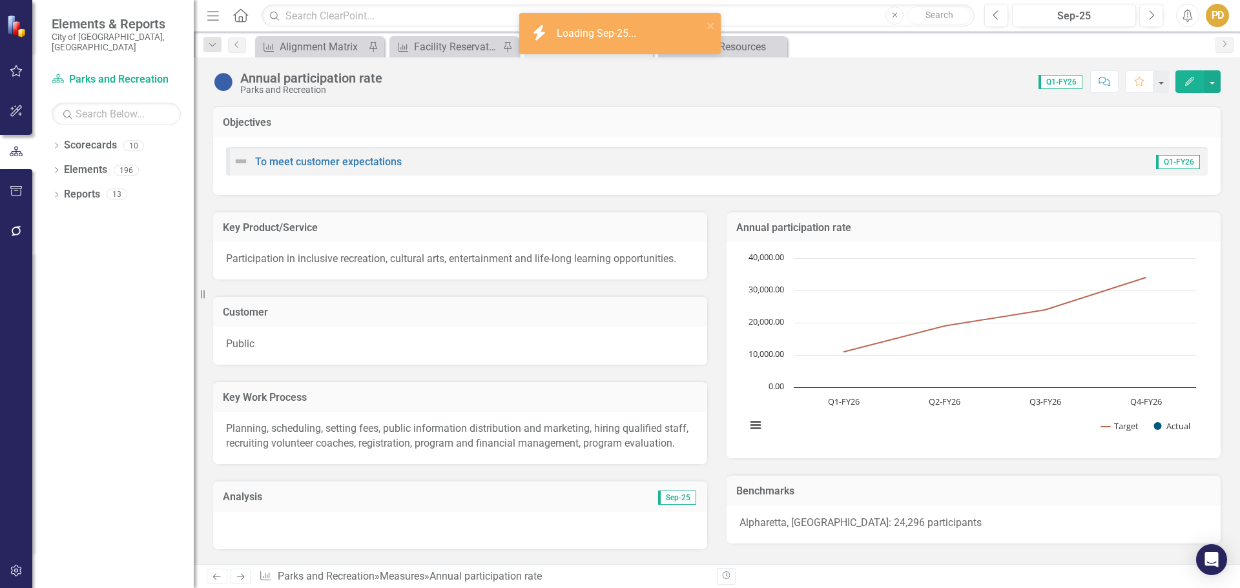
click at [378, 518] on div at bounding box center [460, 530] width 494 height 37
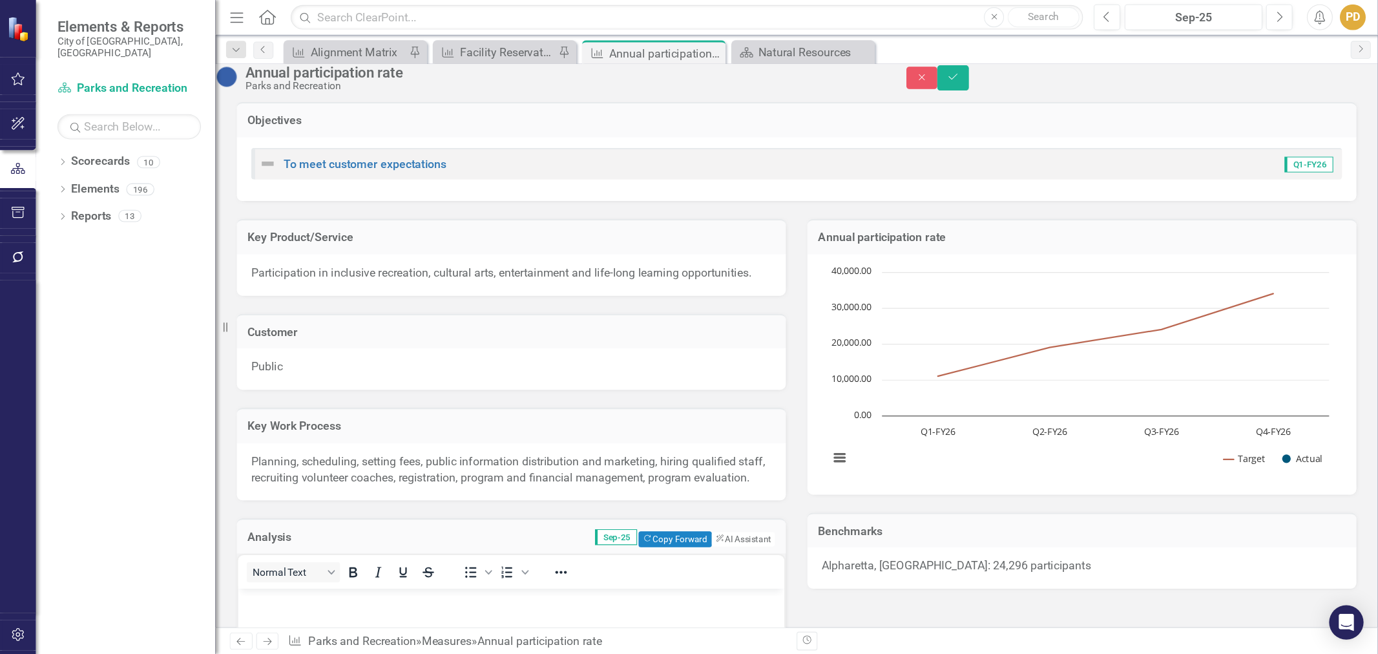
scroll to position [388, 0]
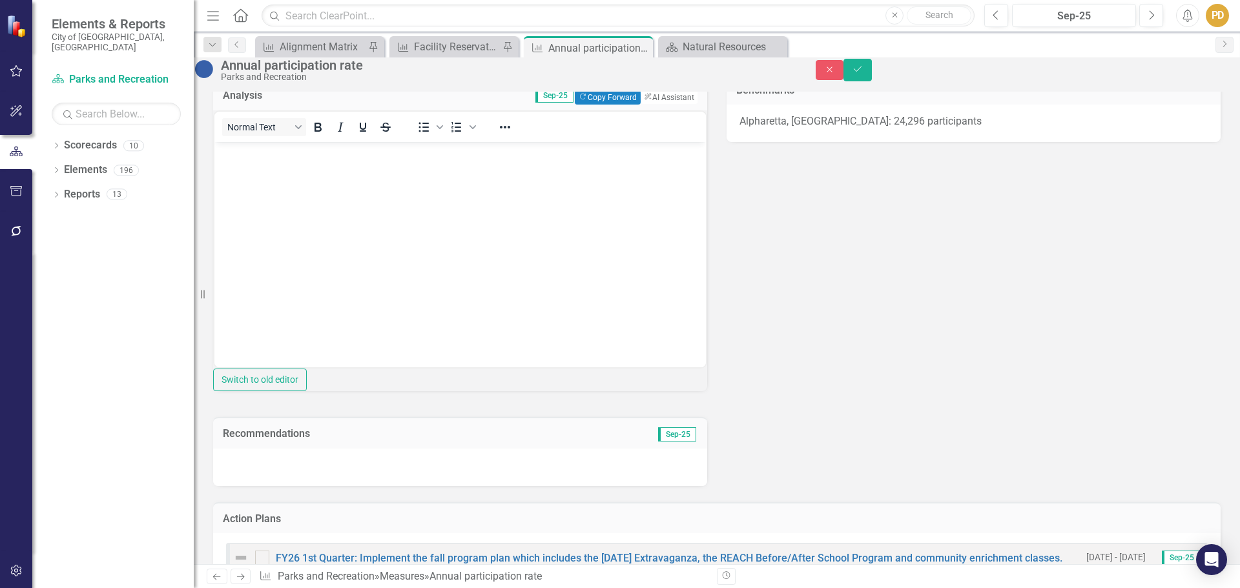
click at [313, 247] on body "Rich Text Area. Press ALT-0 for help." at bounding box center [460, 239] width 492 height 194
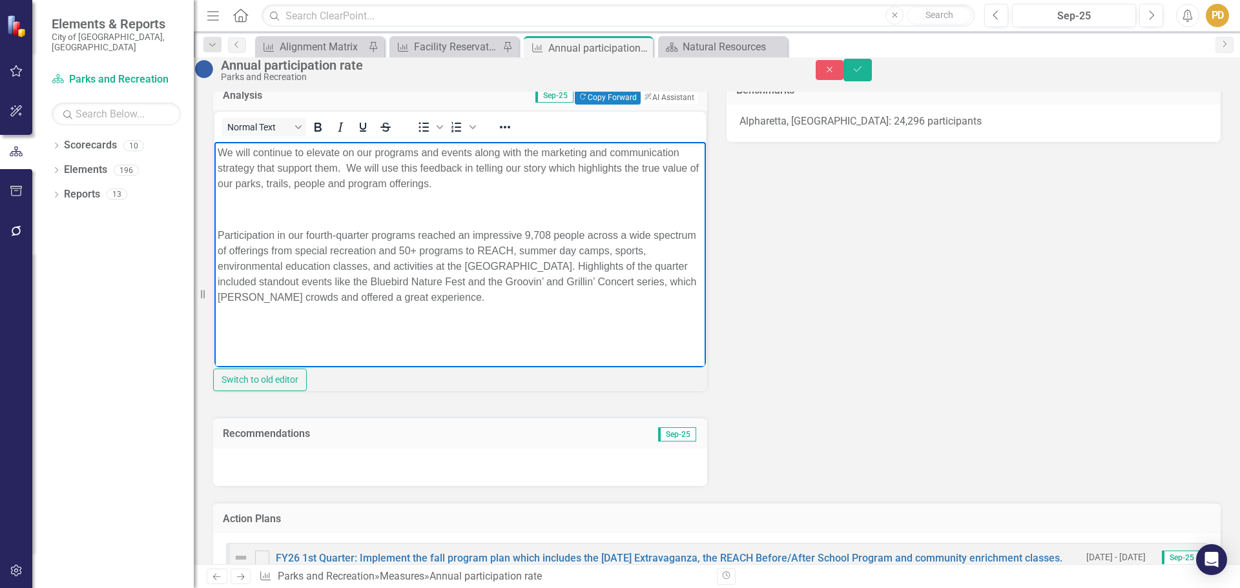
drag, startPoint x: 557, startPoint y: 185, endPoint x: 207, endPoint y: 153, distance: 350.9
click at [214, 153] on html "We will continue to elevate on our programs and events along with the marketing…" at bounding box center [460, 239] width 492 height 194
copy p "We will continue to elevate on our programs and events along with the marketing…"
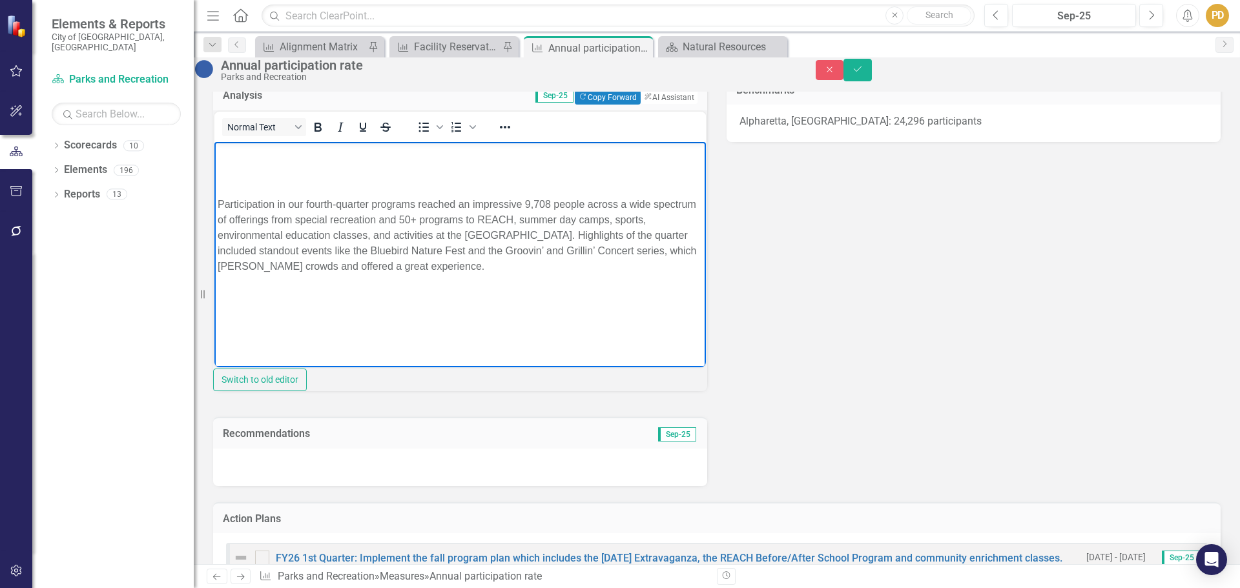
click at [221, 202] on p "Participation in our fourth-quarter programs reached an impressive 9,708 people…" at bounding box center [460, 236] width 485 height 78
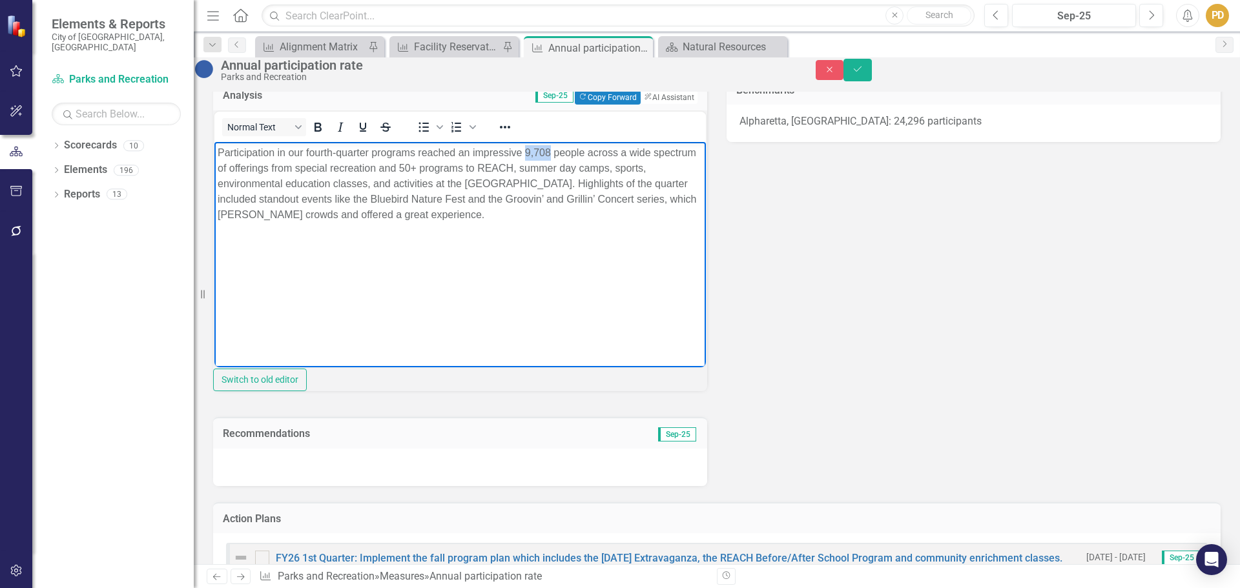
drag, startPoint x: 550, startPoint y: 150, endPoint x: 526, endPoint y: 158, distance: 25.6
click at [526, 158] on p "Participation in our fourth-quarter programs reached an impressive 9,708 people…" at bounding box center [460, 184] width 485 height 78
click at [829, 254] on div "Key Product/Service Participation in inclusive recreation, cultural arts, enter…" at bounding box center [716, 139] width 1027 height 693
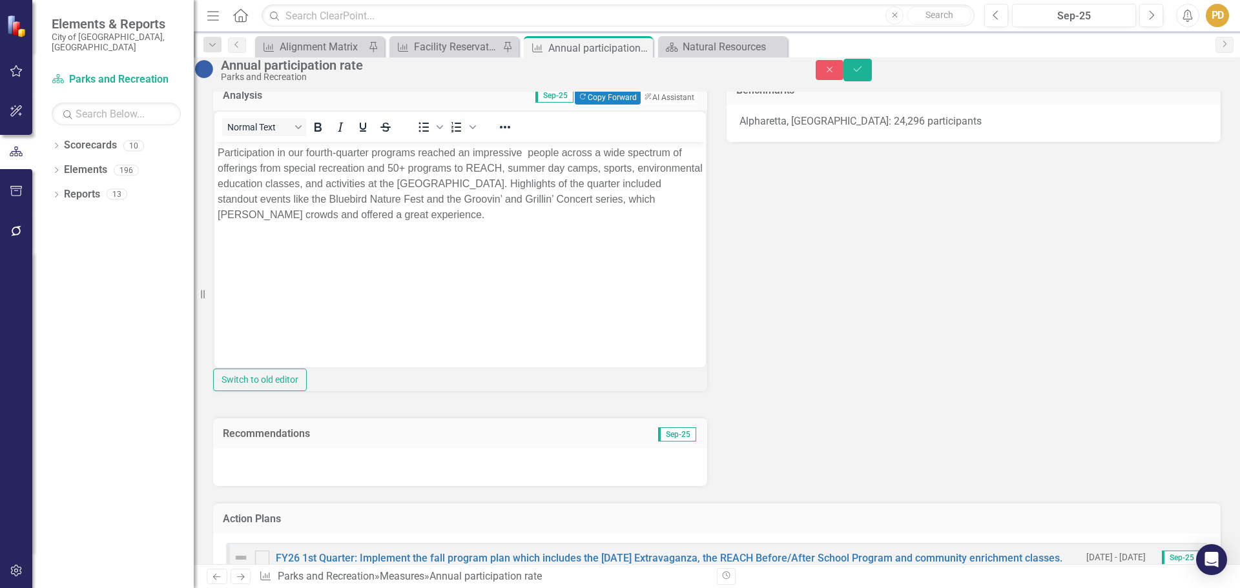
click at [524, 155] on p "Participation in our fourth-quarter programs reached an impressive people acros…" at bounding box center [460, 184] width 485 height 78
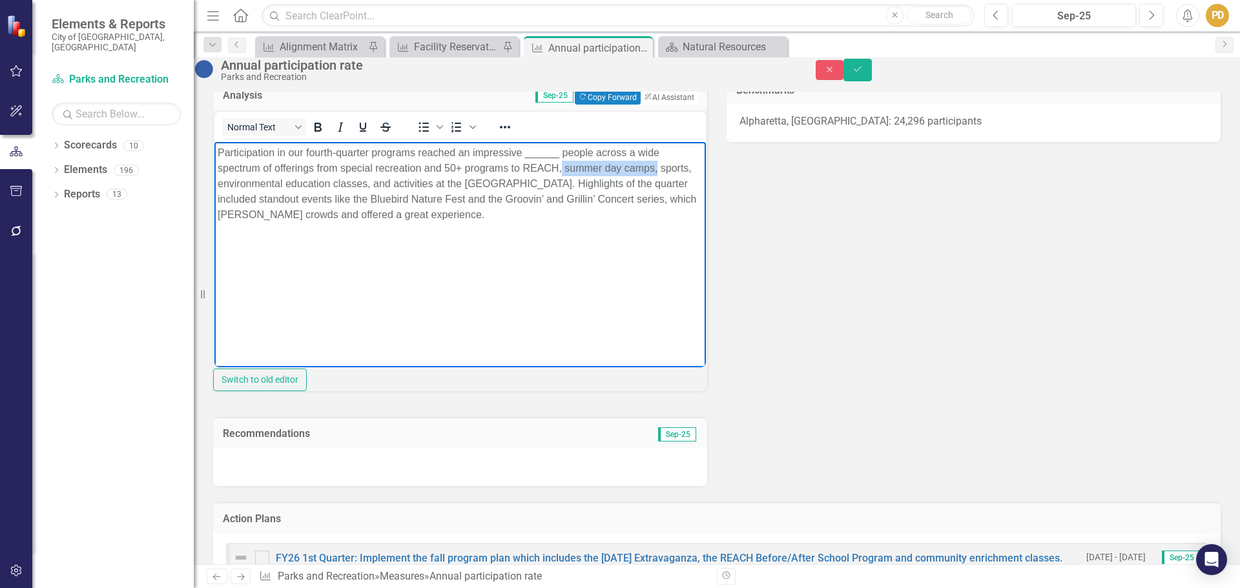
drag, startPoint x: 658, startPoint y: 171, endPoint x: 563, endPoint y: 165, distance: 94.5
click at [563, 165] on p "Participation in our fourth-quarter programs reached an impressive ______ peopl…" at bounding box center [460, 184] width 485 height 78
click at [445, 181] on p "Participation in our fourth-quarter programs reached an impressive ______ peopl…" at bounding box center [460, 184] width 485 height 78
click at [304, 205] on p "Participation in our fourth-quarter programs reached an impressive ______ peopl…" at bounding box center [460, 184] width 485 height 78
drag, startPoint x: 349, startPoint y: 199, endPoint x: 441, endPoint y: 200, distance: 92.4
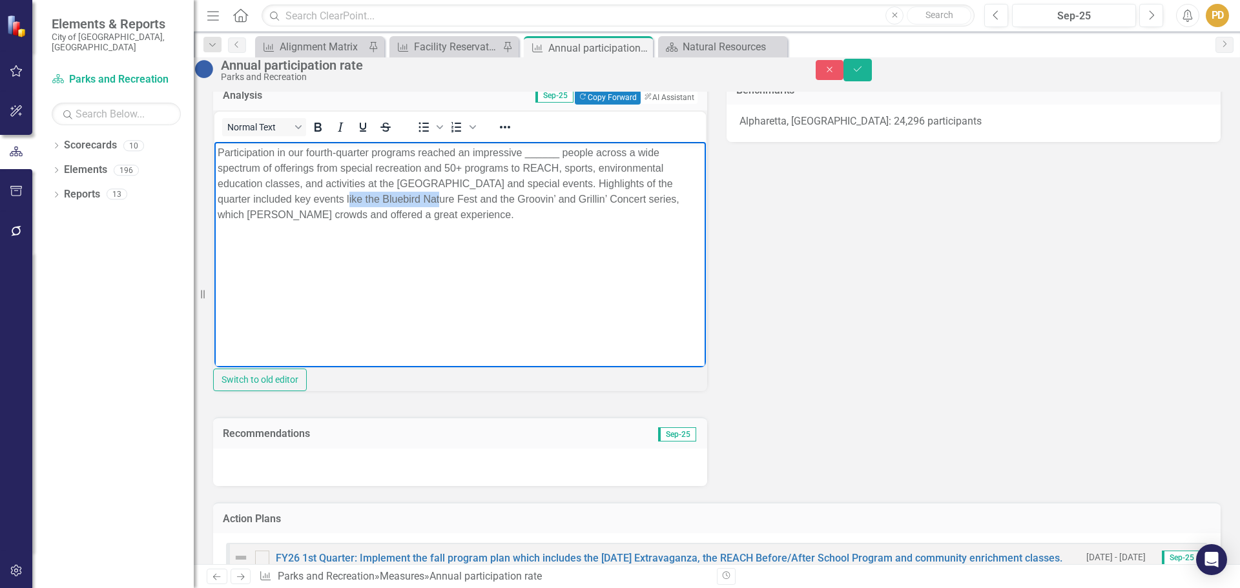
click at [441, 200] on p "Participation in our fourth-quarter programs reached an impressive ______ peopl…" at bounding box center [460, 184] width 485 height 78
click at [383, 200] on p "Participation in our fourth-quarter programs reached an impressive ______ peopl…" at bounding box center [460, 184] width 485 height 78
click at [809, 295] on div "Key Product/Service Participation in inclusive recreation, cultural arts, enter…" at bounding box center [716, 139] width 1027 height 693
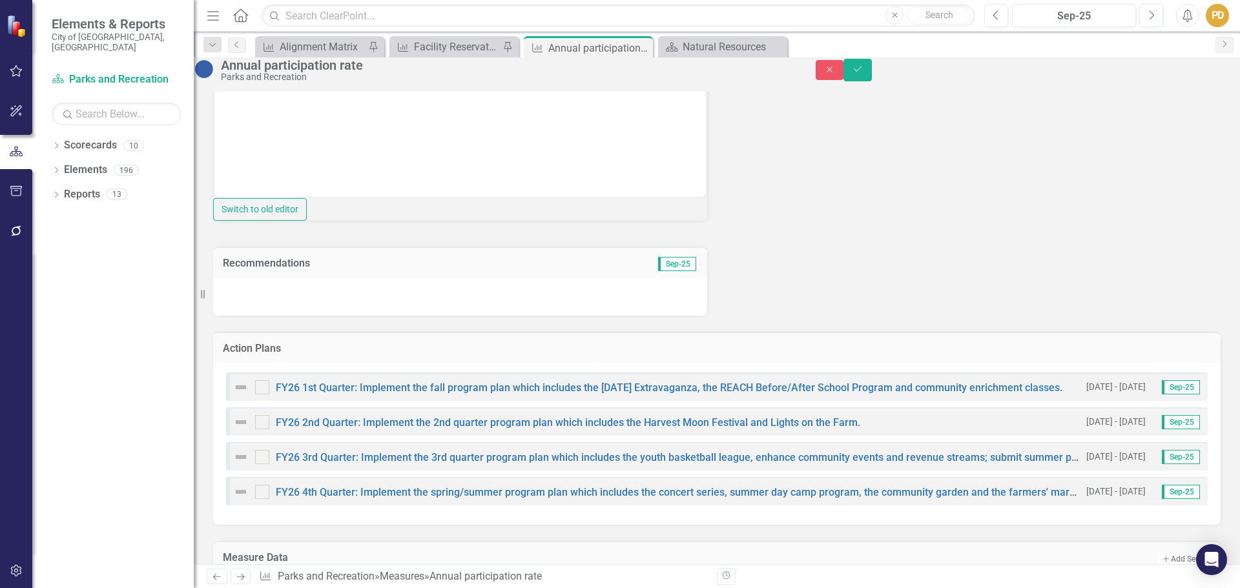
scroll to position [563, 0]
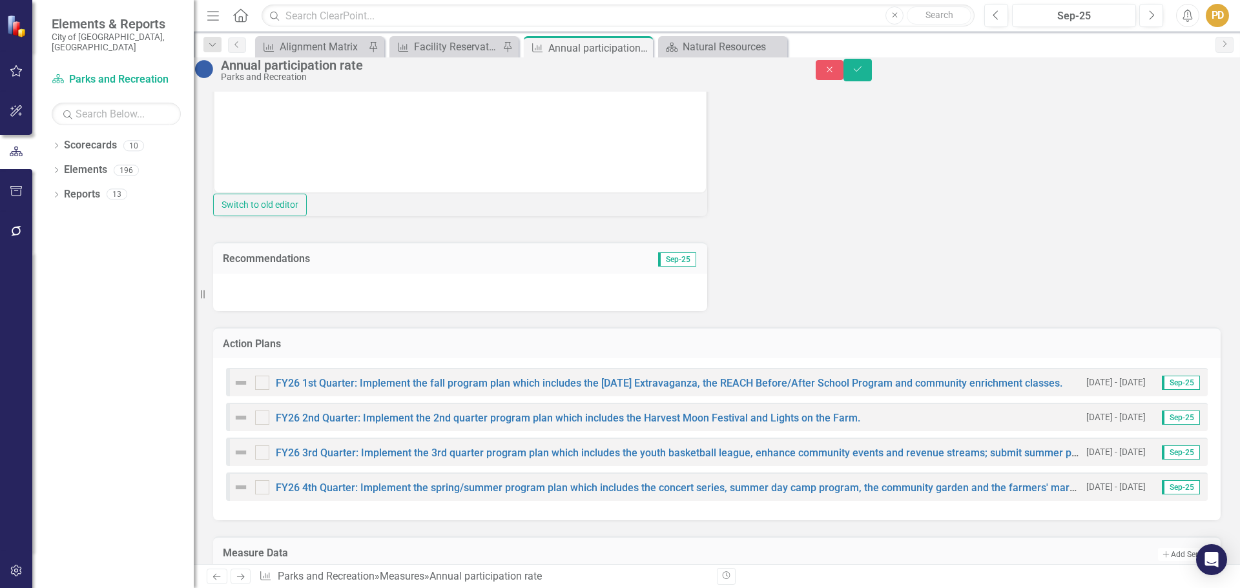
click at [422, 311] on div at bounding box center [460, 292] width 494 height 37
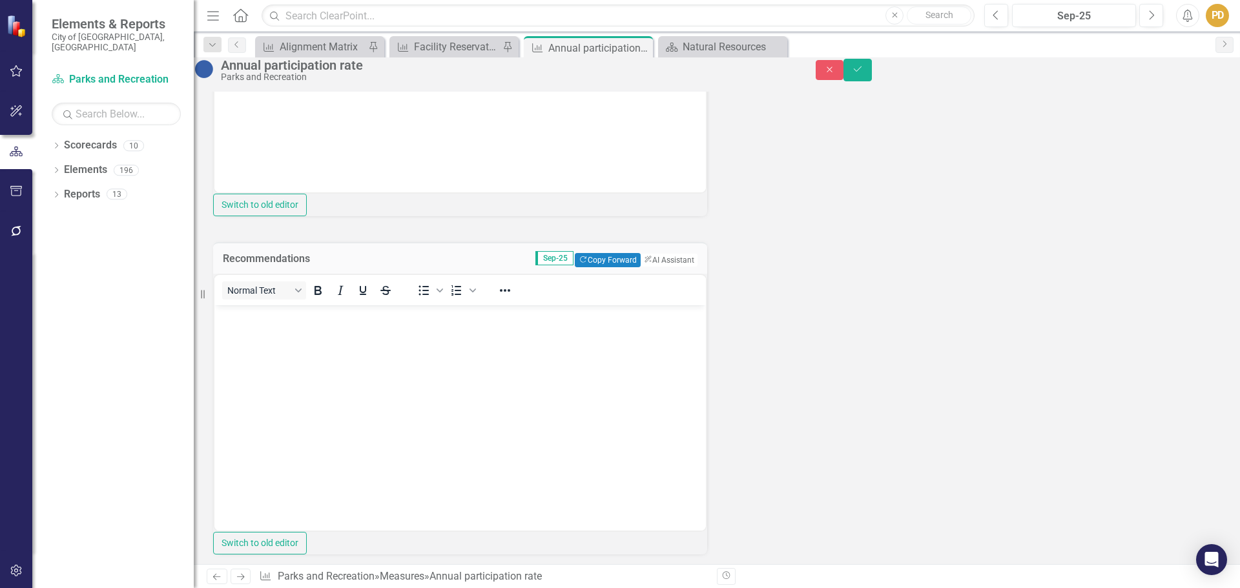
scroll to position [0, 0]
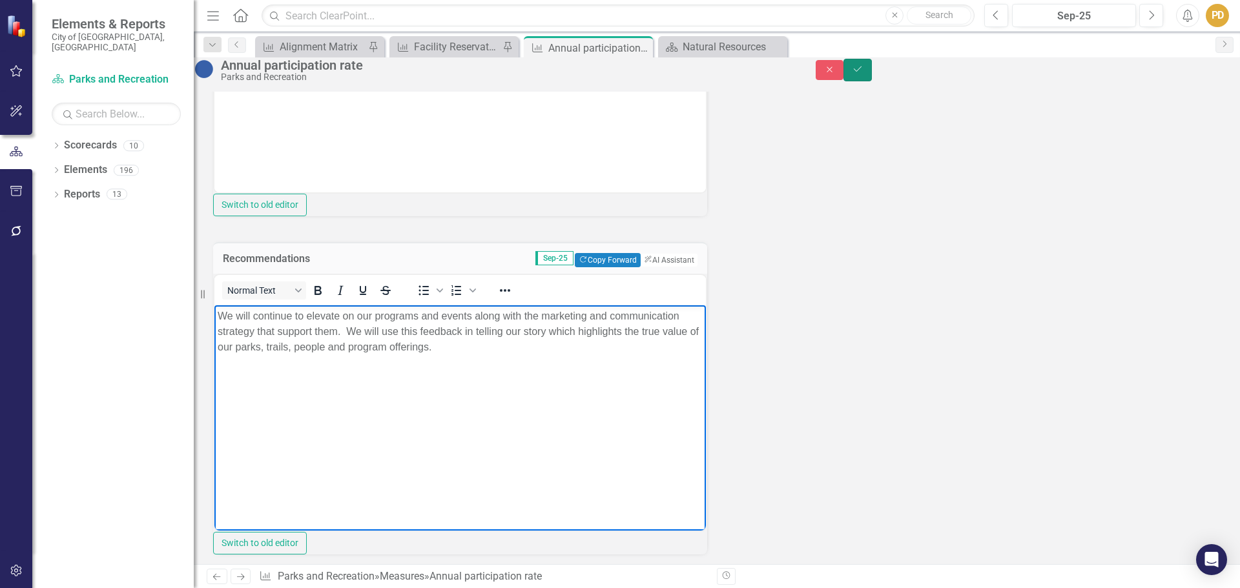
click at [864, 74] on icon "Save" at bounding box center [858, 69] width 12 height 9
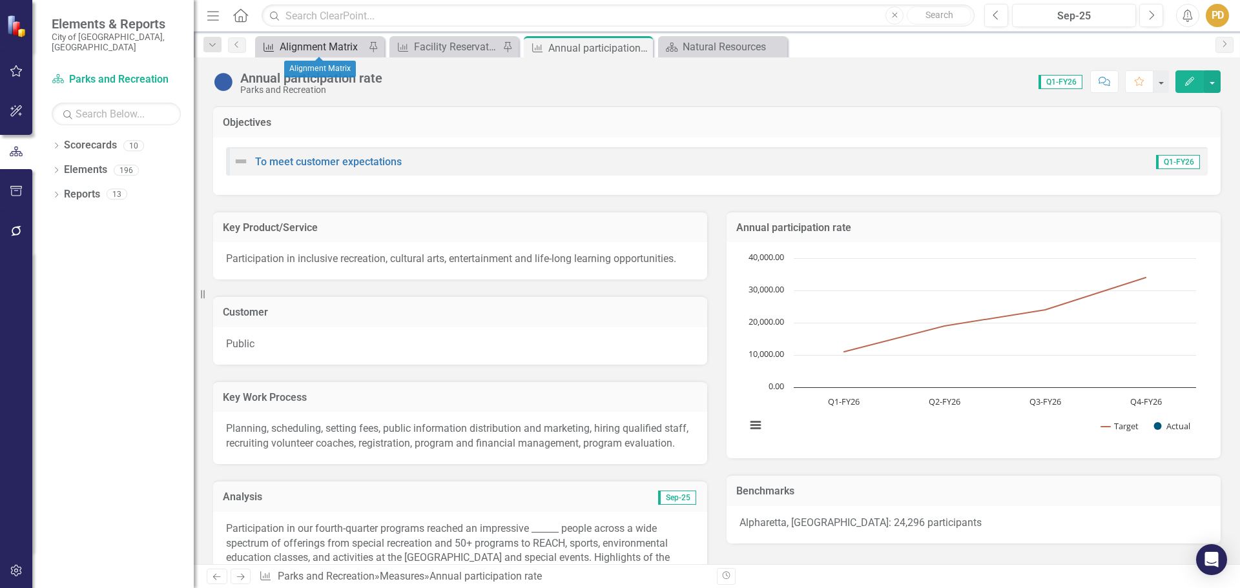
click at [311, 48] on div "Alignment Matrix" at bounding box center [322, 47] width 85 height 16
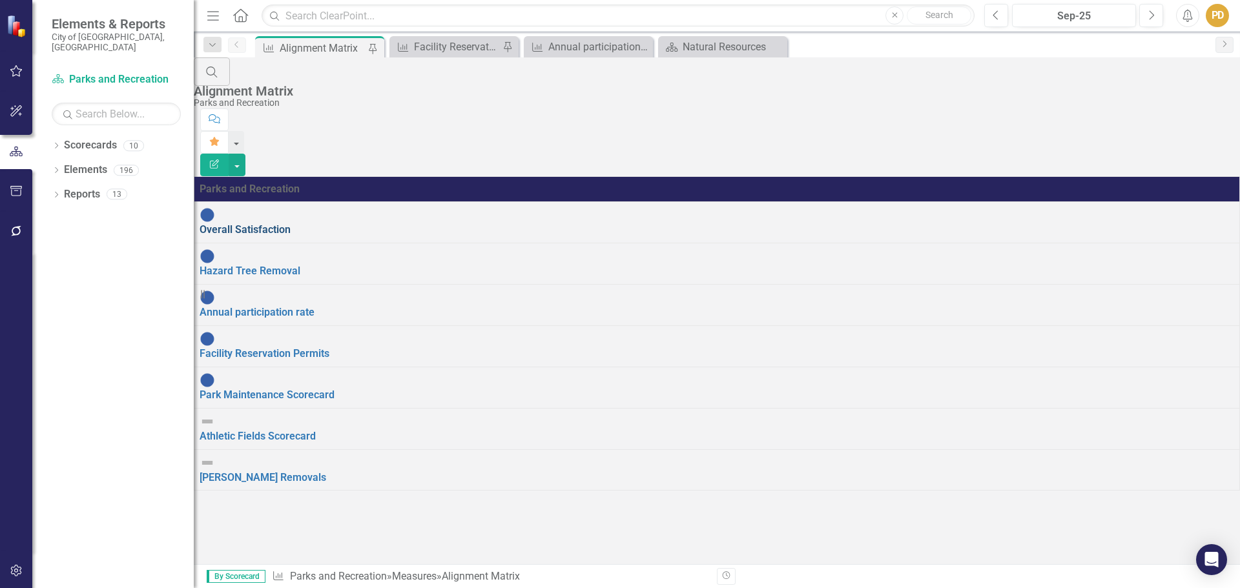
click at [291, 223] on link "Overall Satisfaction" at bounding box center [245, 229] width 91 height 12
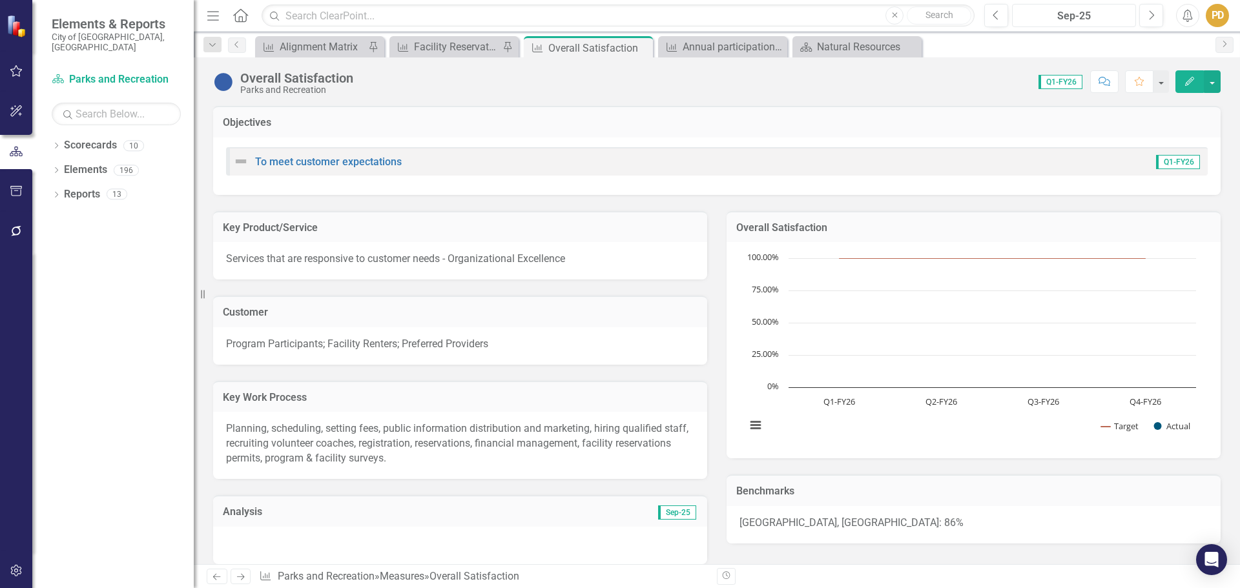
click at [1090, 14] on div "Sep-25" at bounding box center [1074, 16] width 115 height 16
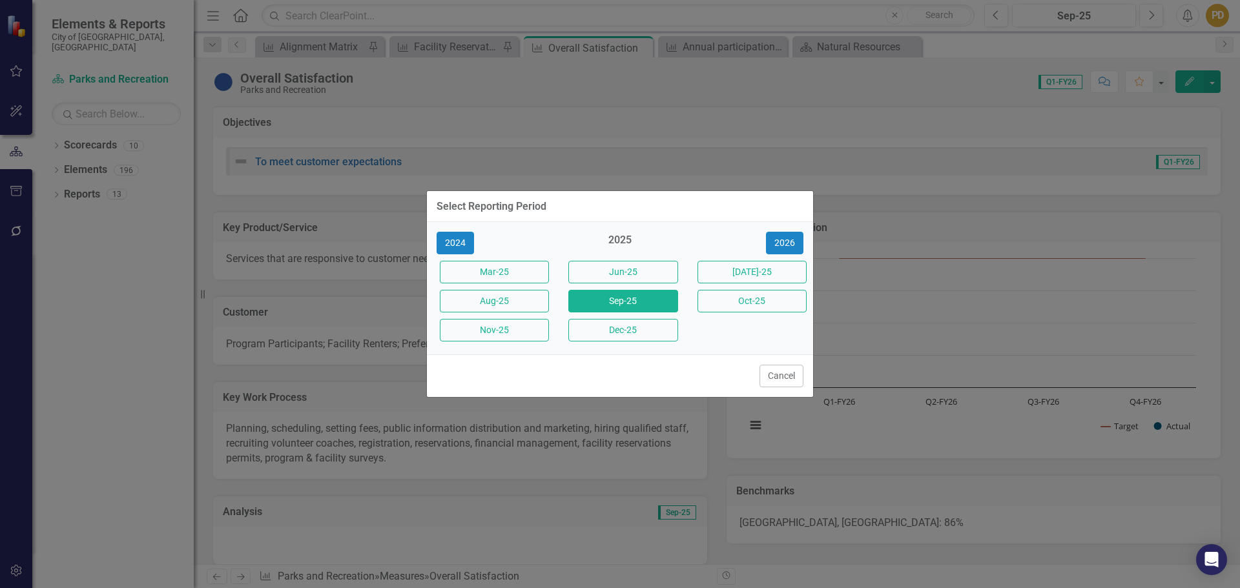
click at [508, 304] on button "Aug-25" at bounding box center [494, 301] width 109 height 23
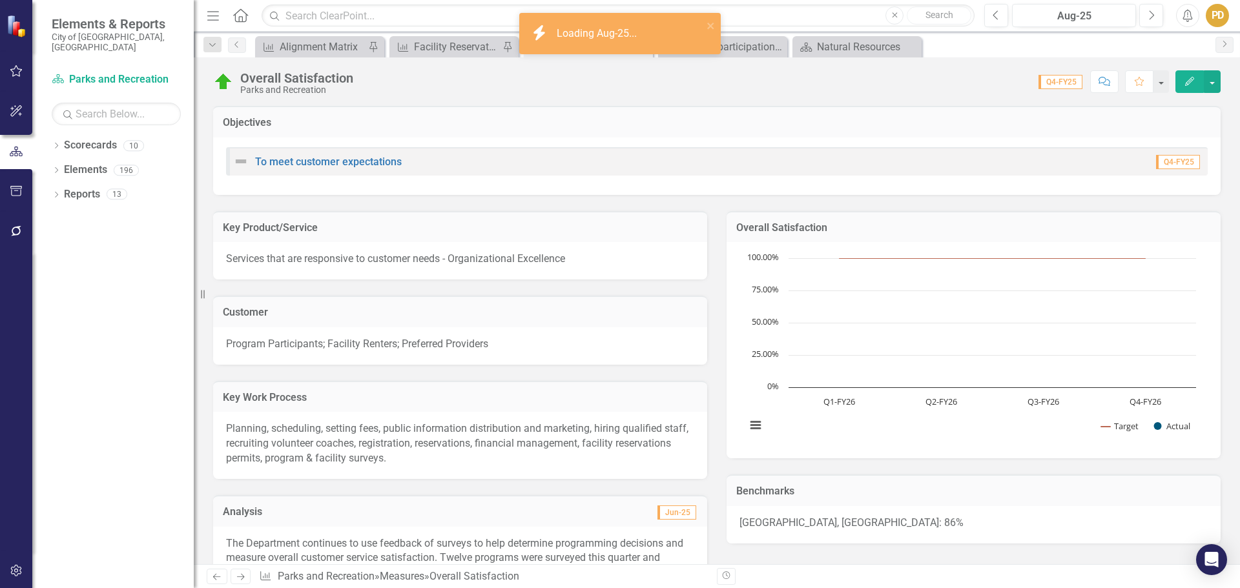
click at [443, 448] on p "Planning, scheduling, setting fees, public information distribution and marketi…" at bounding box center [460, 444] width 468 height 45
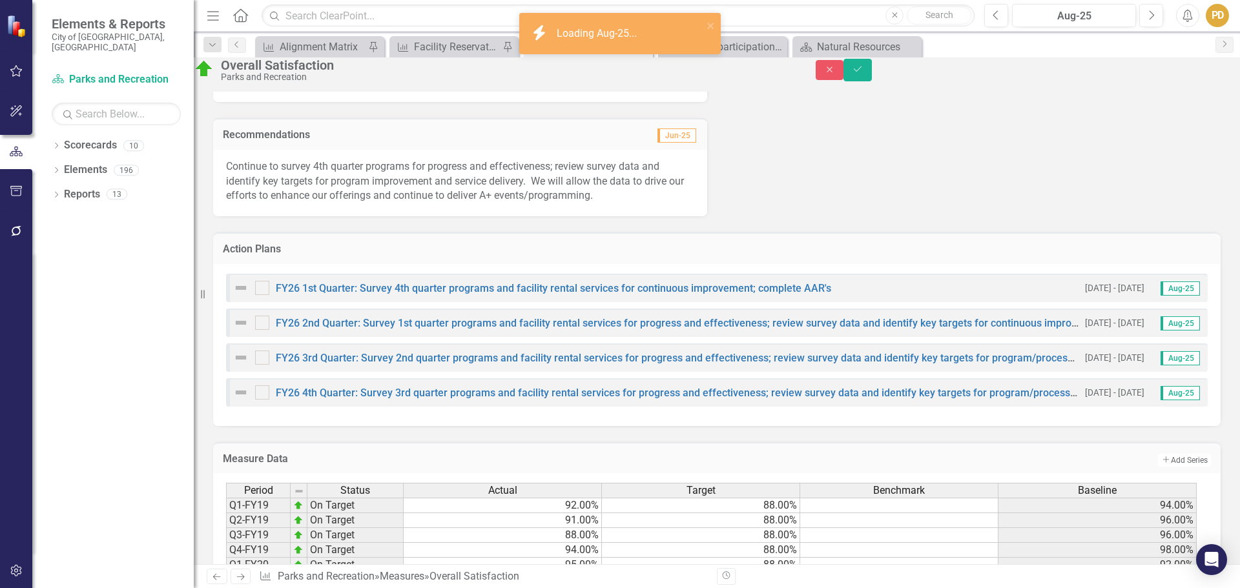
scroll to position [388, 0]
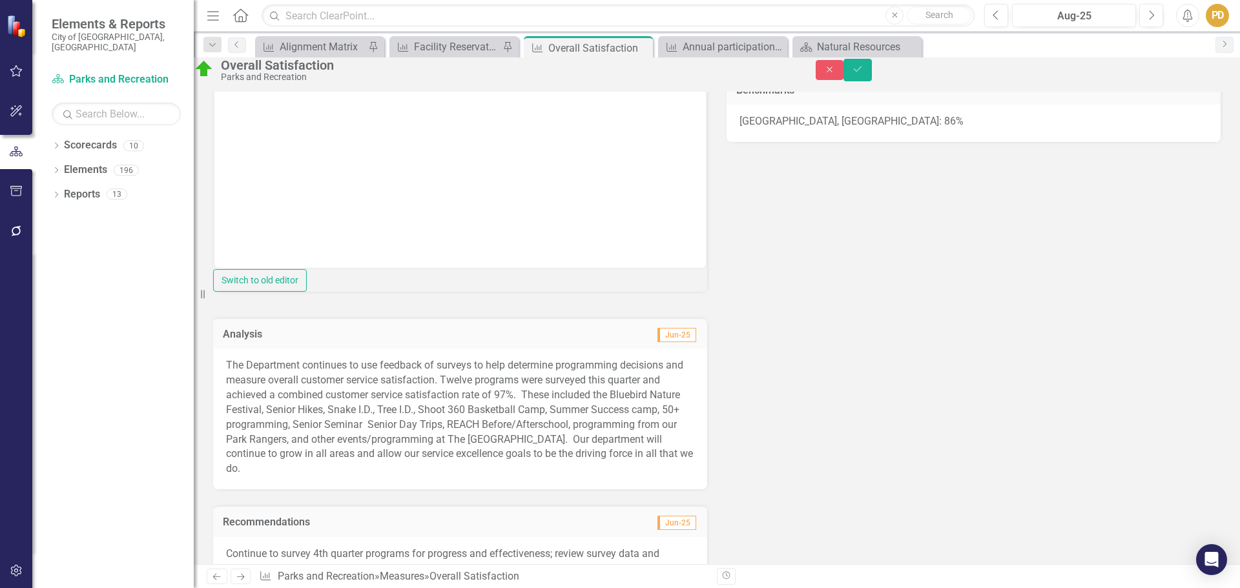
click at [477, 424] on p "The Department continues to use feedback of surveys to help determine programmi…" at bounding box center [460, 417] width 468 height 118
click at [478, 423] on p "The Department continues to use feedback of surveys to help determine programmi…" at bounding box center [460, 417] width 468 height 118
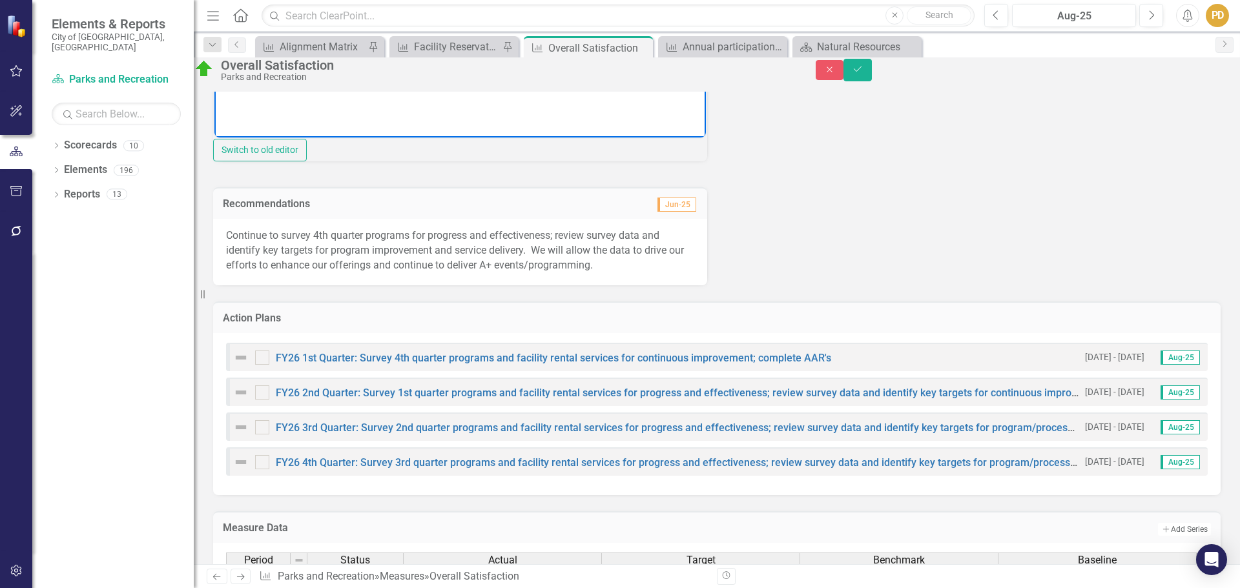
scroll to position [774, 0]
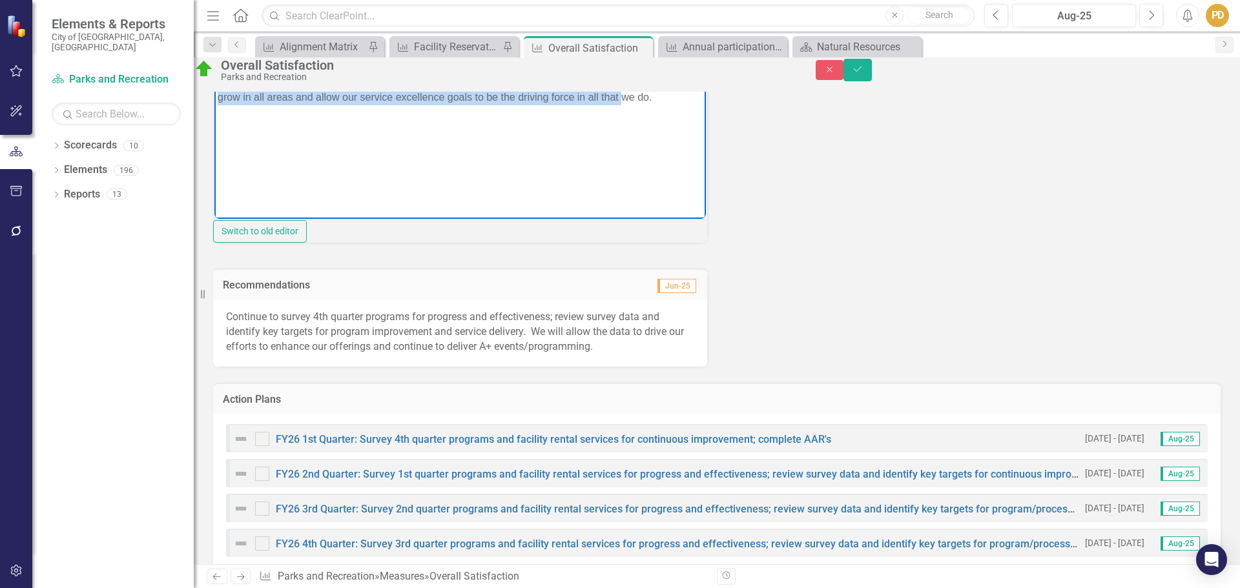
drag, startPoint x: 218, startPoint y: 7, endPoint x: 459, endPoint y: 135, distance: 272.8
click at [459, 135] on body "The Department continues to use feedback of surveys to help determine programmi…" at bounding box center [460, 91] width 492 height 194
copy p "The Department continues to use feedback of surveys to help determine programmi…"
click at [415, 355] on p "Continue to survey 4th quarter programs for progress and effectiveness; review …" at bounding box center [460, 332] width 468 height 45
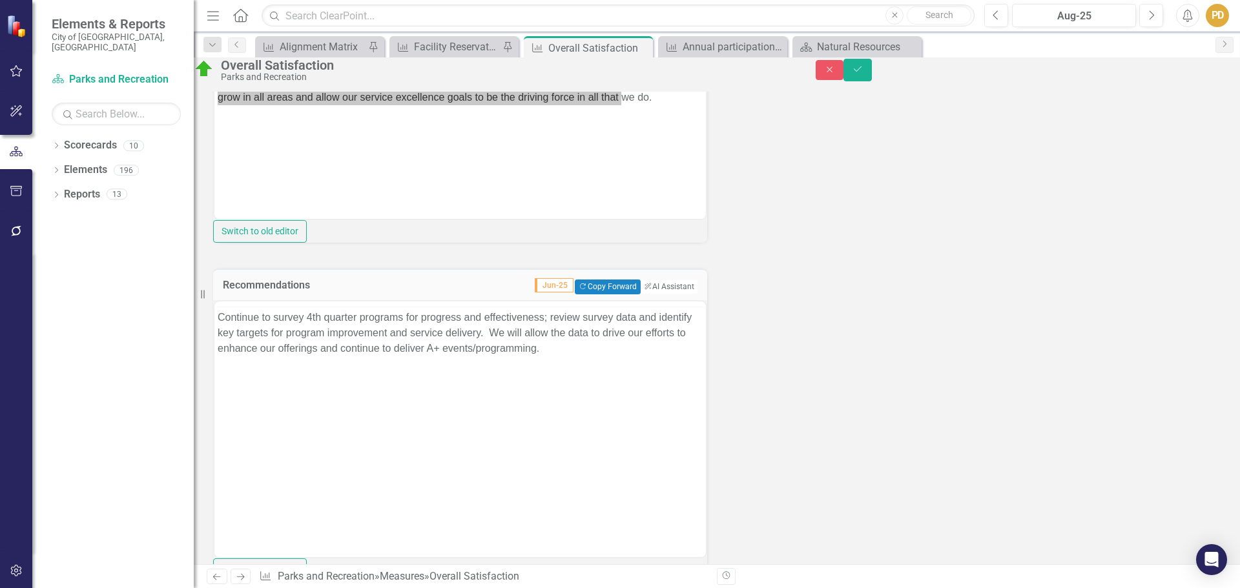
scroll to position [0, 0]
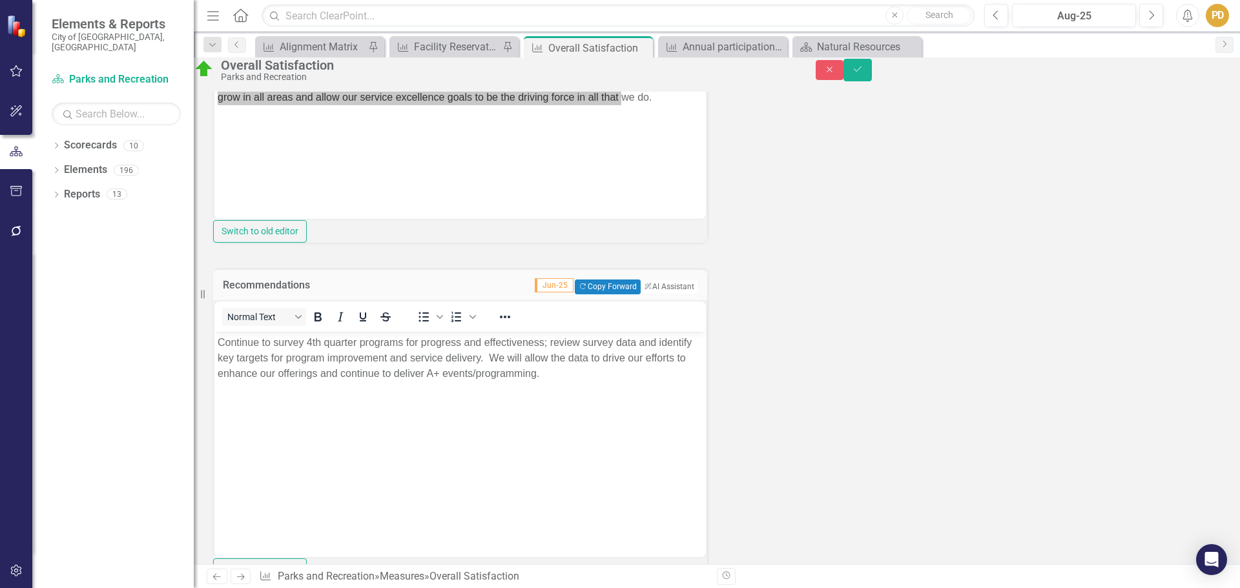
click at [617, 378] on p "Continue to survey 4th quarter programs for progress and effectiveness; review …" at bounding box center [460, 358] width 485 height 47
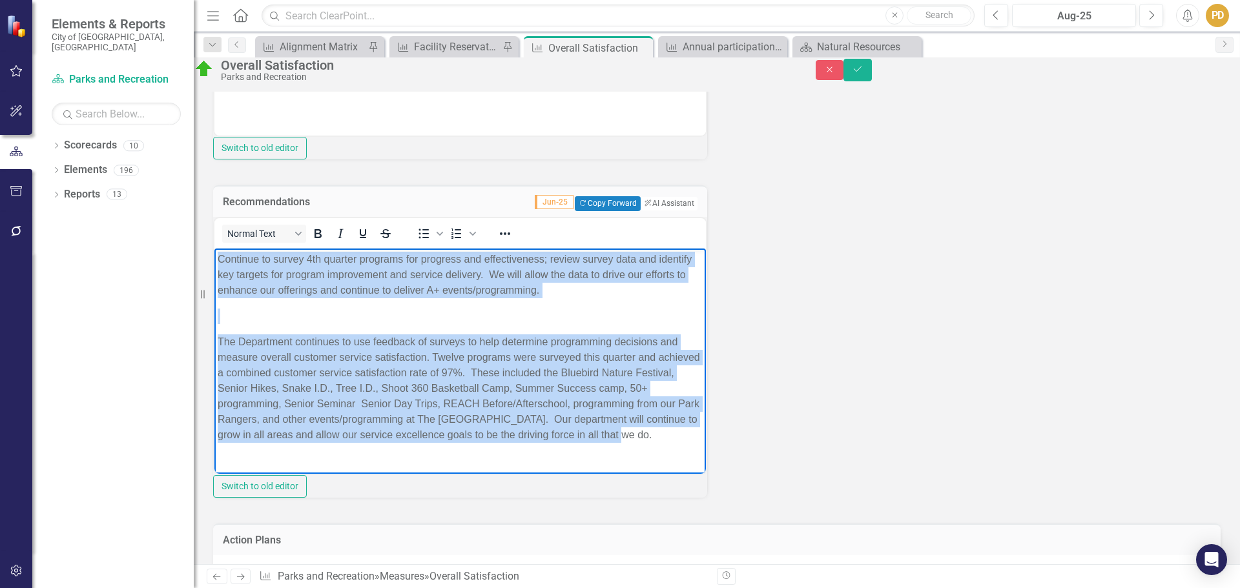
scroll to position [889, 0]
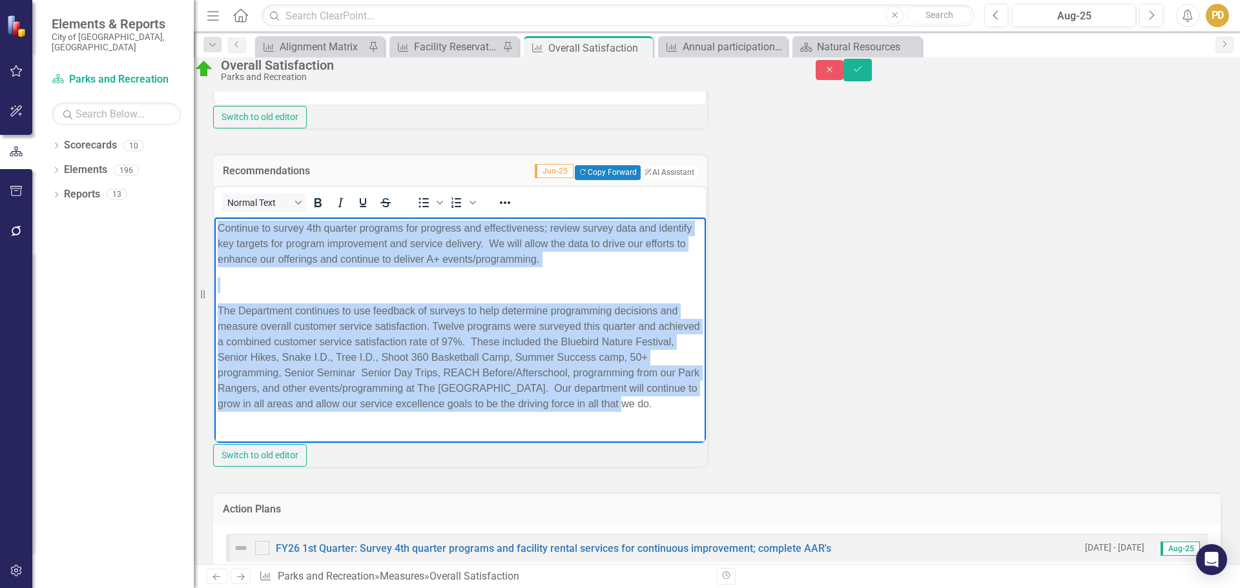
drag, startPoint x: 218, startPoint y: 225, endPoint x: 577, endPoint y: 424, distance: 410.8
click at [577, 424] on body "Continue to survey 4th quarter programs for progress and effectiveness; review …" at bounding box center [460, 321] width 492 height 208
copy body "Continue to survey 4th quarter programs for progress and effectiveness; review …"
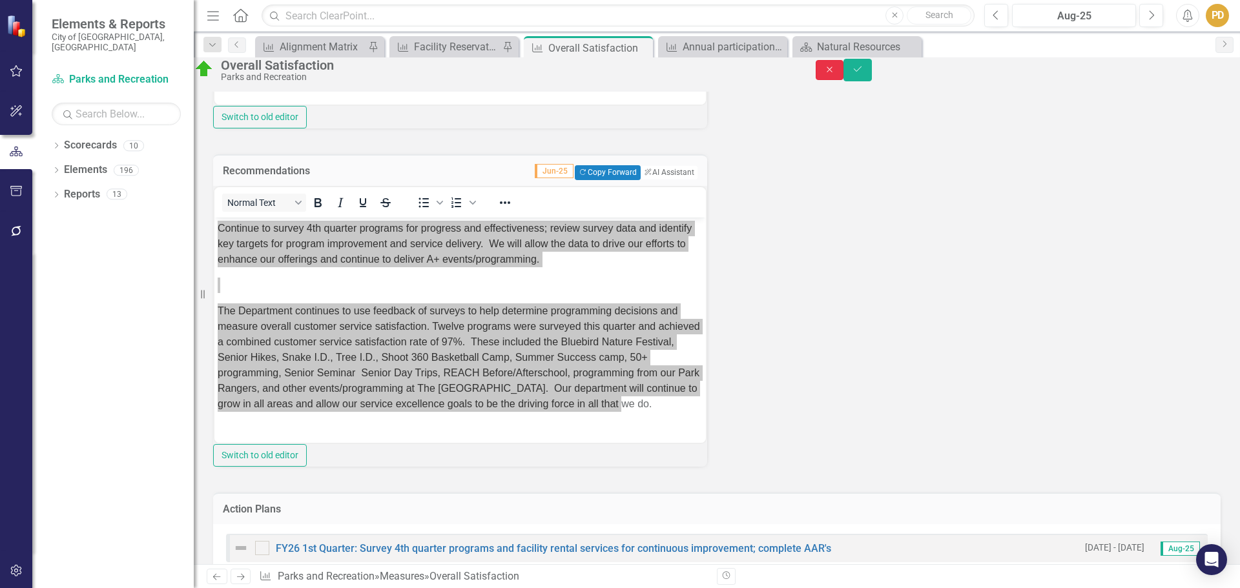
click at [836, 74] on icon "Close" at bounding box center [830, 69] width 12 height 9
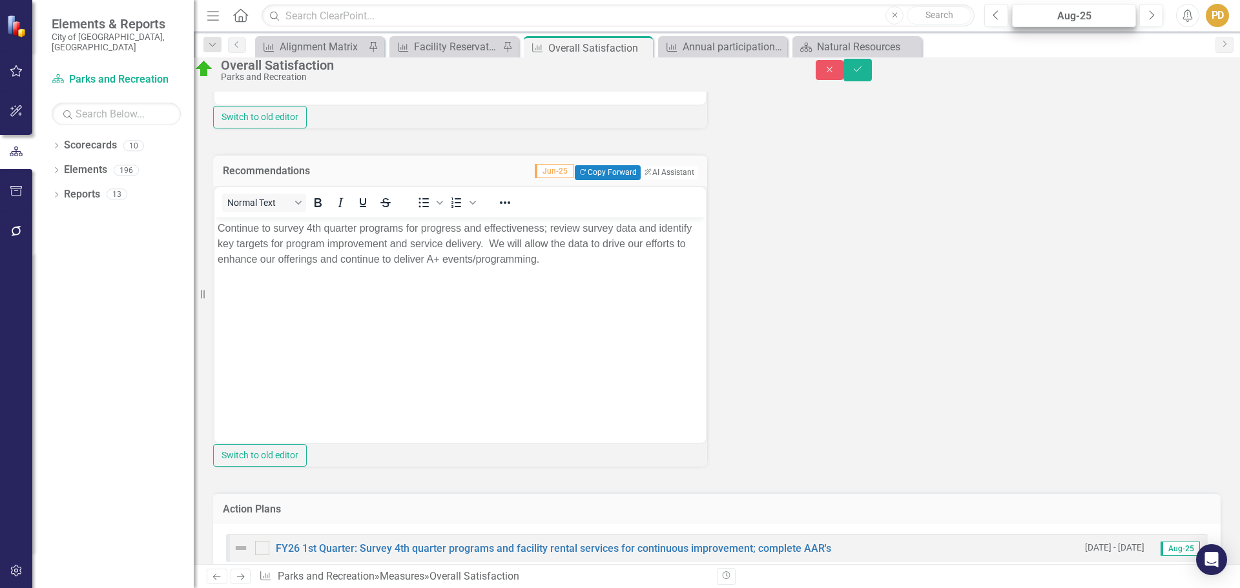
scroll to position [636, 0]
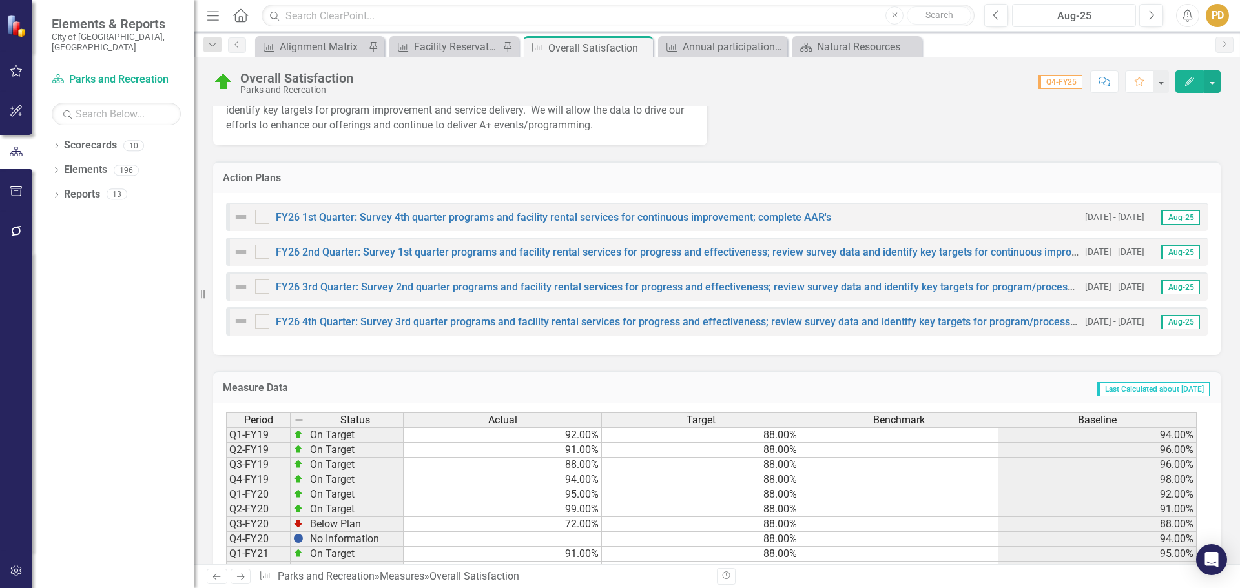
click at [1097, 14] on div "Aug-25" at bounding box center [1074, 16] width 115 height 16
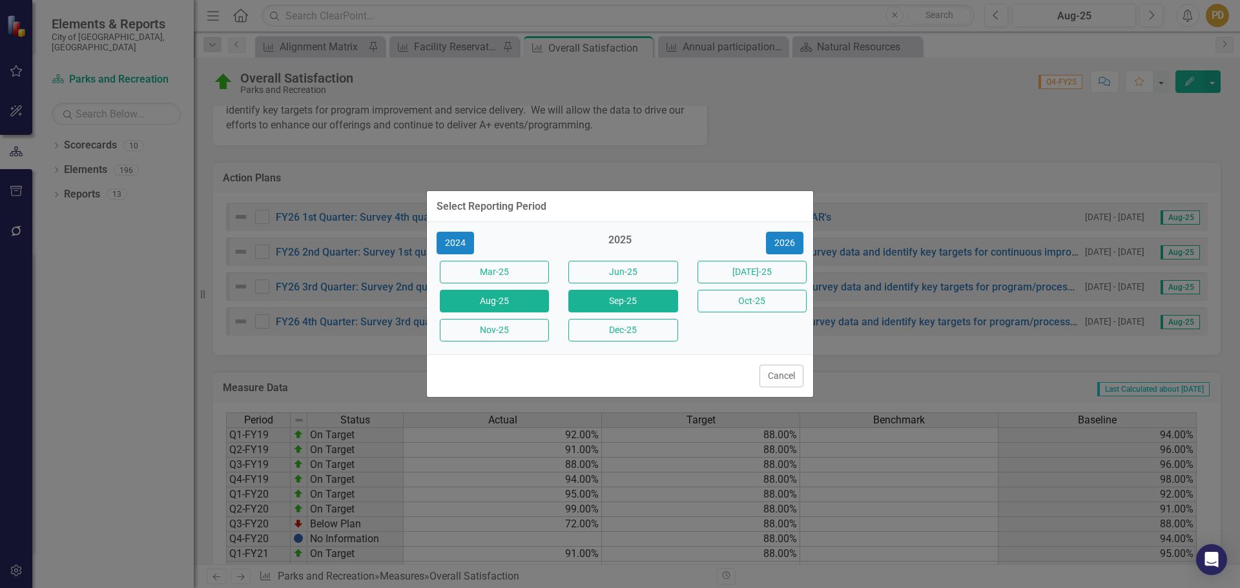
click at [628, 299] on button "Sep-25" at bounding box center [622, 301] width 109 height 23
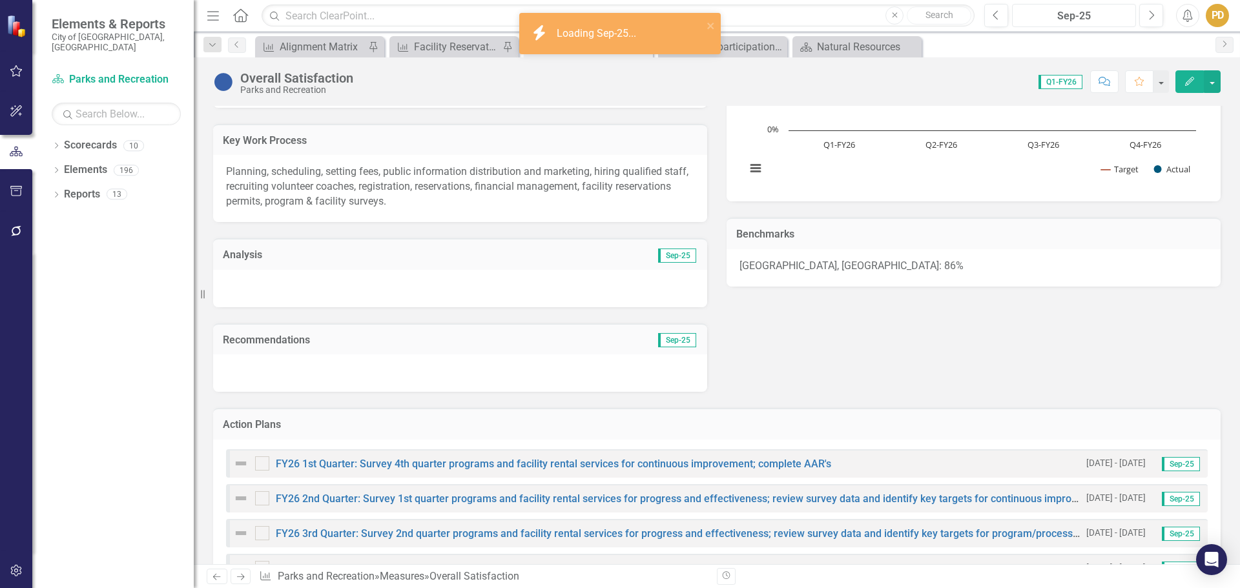
scroll to position [282, 0]
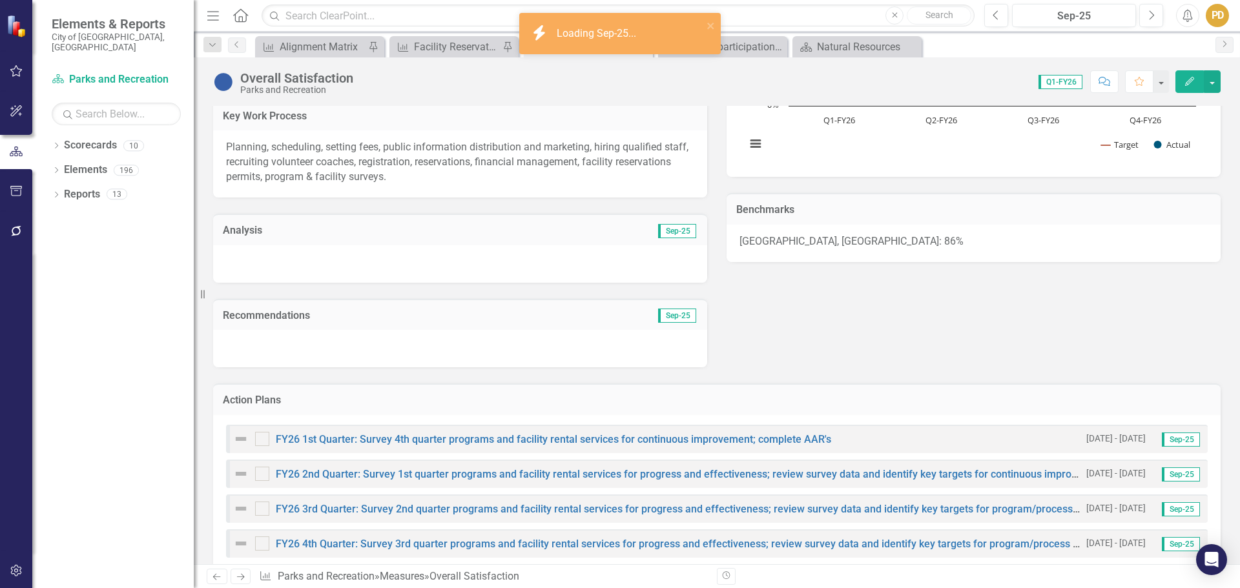
click at [369, 260] on div at bounding box center [460, 263] width 494 height 37
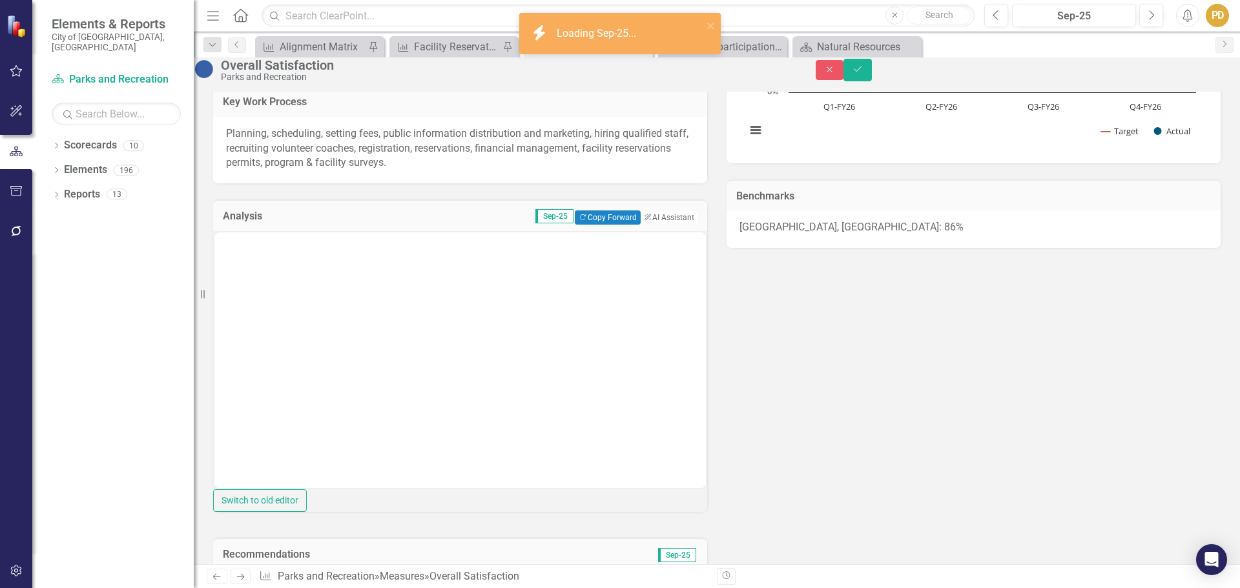
scroll to position [0, 0]
click at [322, 295] on body "Rich Text Area. Press ALT-0 for help." at bounding box center [460, 359] width 492 height 194
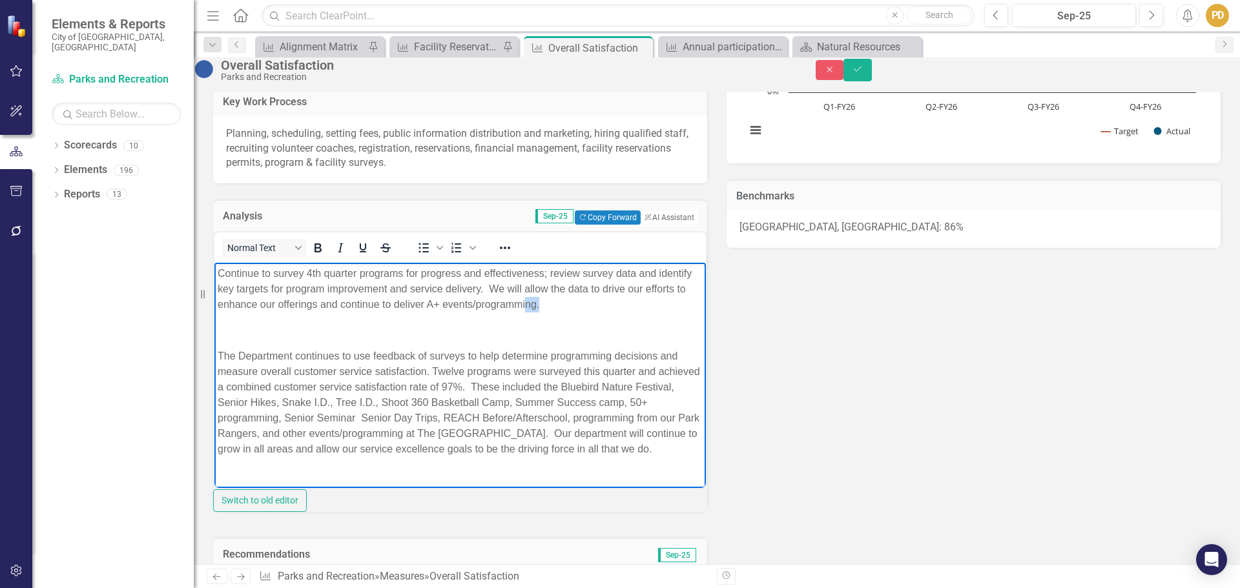
drag, startPoint x: 617, startPoint y: 307, endPoint x: 585, endPoint y: 309, distance: 32.4
click at [585, 309] on p "Continue to survey 4th quarter programs for progress and effectiveness; review …" at bounding box center [460, 288] width 485 height 47
click at [581, 311] on p "Continue to survey 4th quarter programs for progress and effectiveness; review …" at bounding box center [460, 288] width 485 height 47
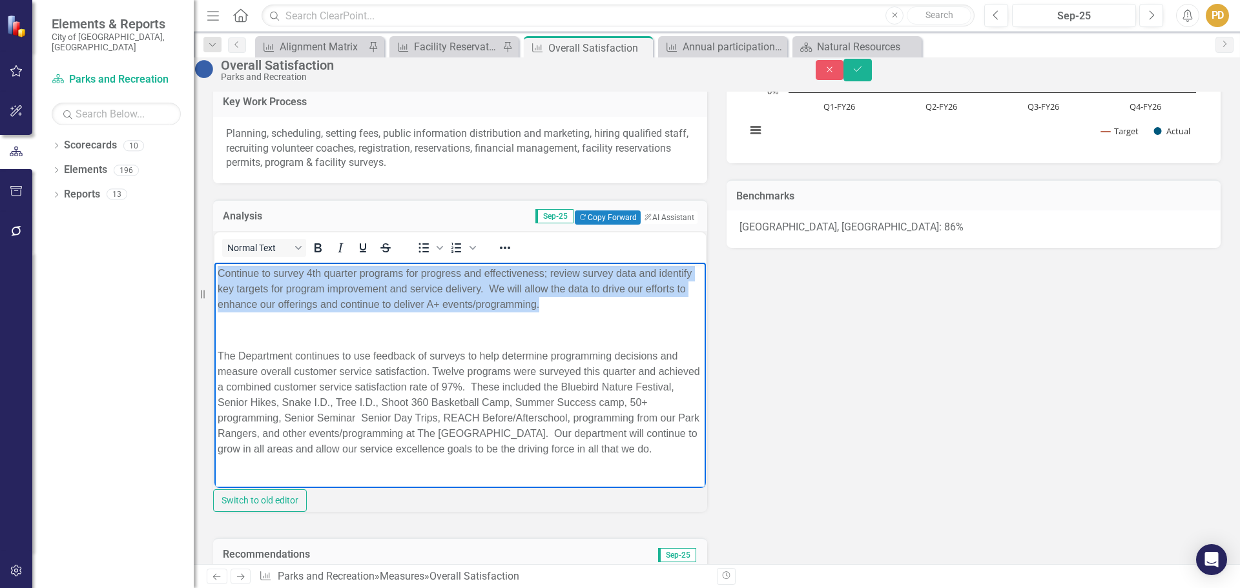
drag, startPoint x: 604, startPoint y: 306, endPoint x: 421, endPoint y: 566, distance: 317.5
click at [214, 274] on html "Continue to survey 4th quarter programs for progress and effectiveness; review …" at bounding box center [460, 366] width 492 height 208
copy p "Continue to survey 4th quarter programs for progress and effectiveness; review …"
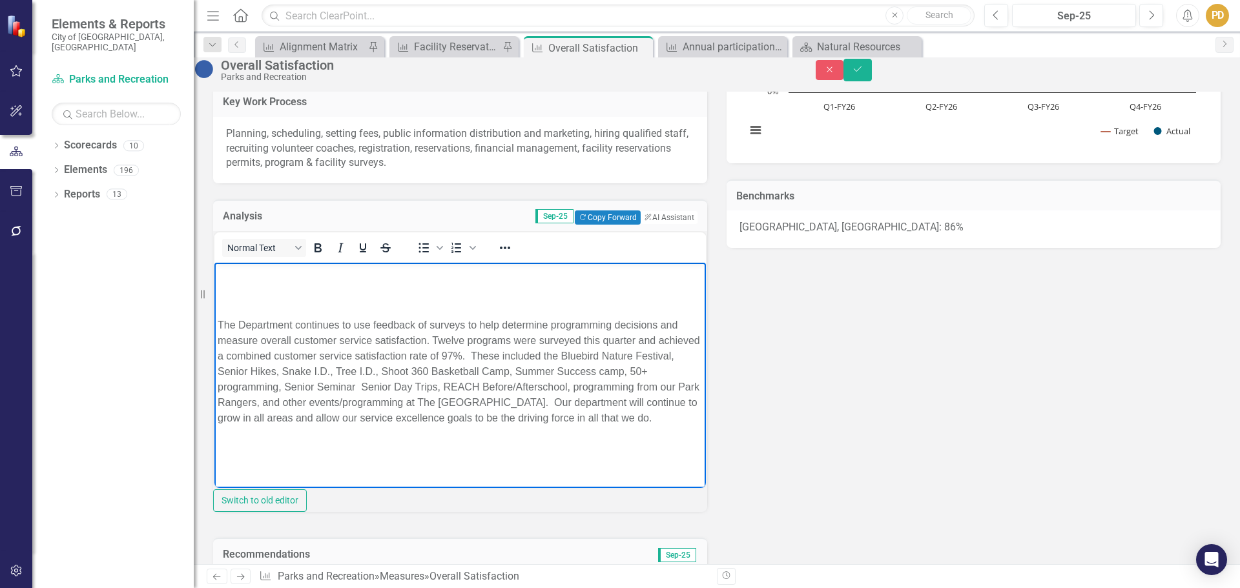
click at [221, 323] on p "The Department continues to use feedback of surveys to help determine programmi…" at bounding box center [460, 371] width 485 height 109
click at [218, 323] on p "The Department continues to use feedback of surveys to help determine programmi…" at bounding box center [460, 371] width 485 height 109
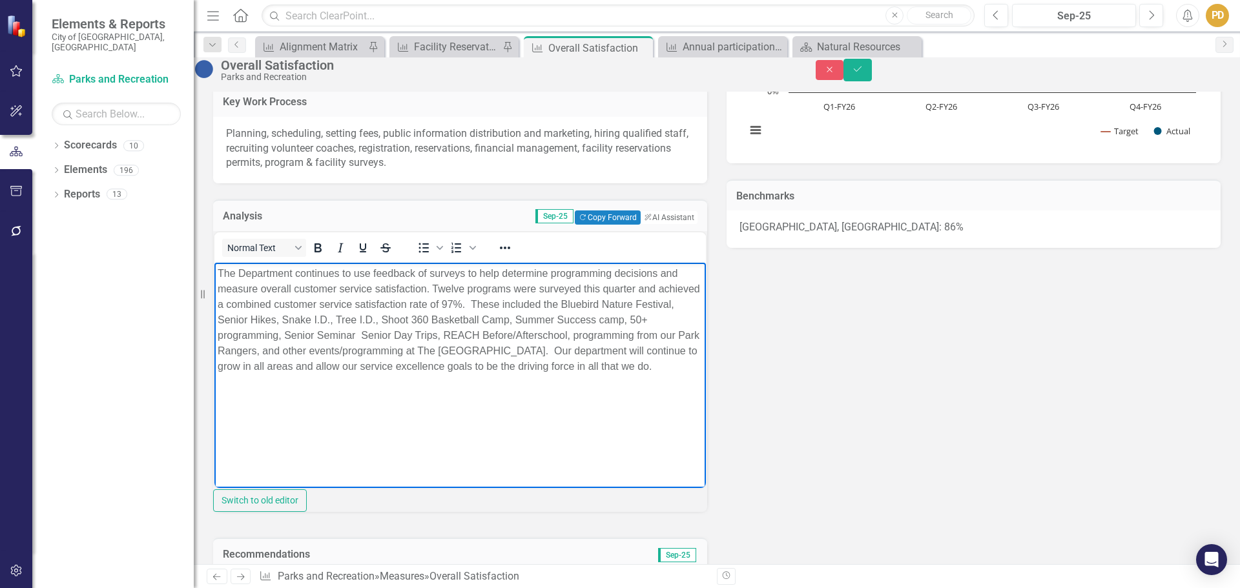
scroll to position [669, 0]
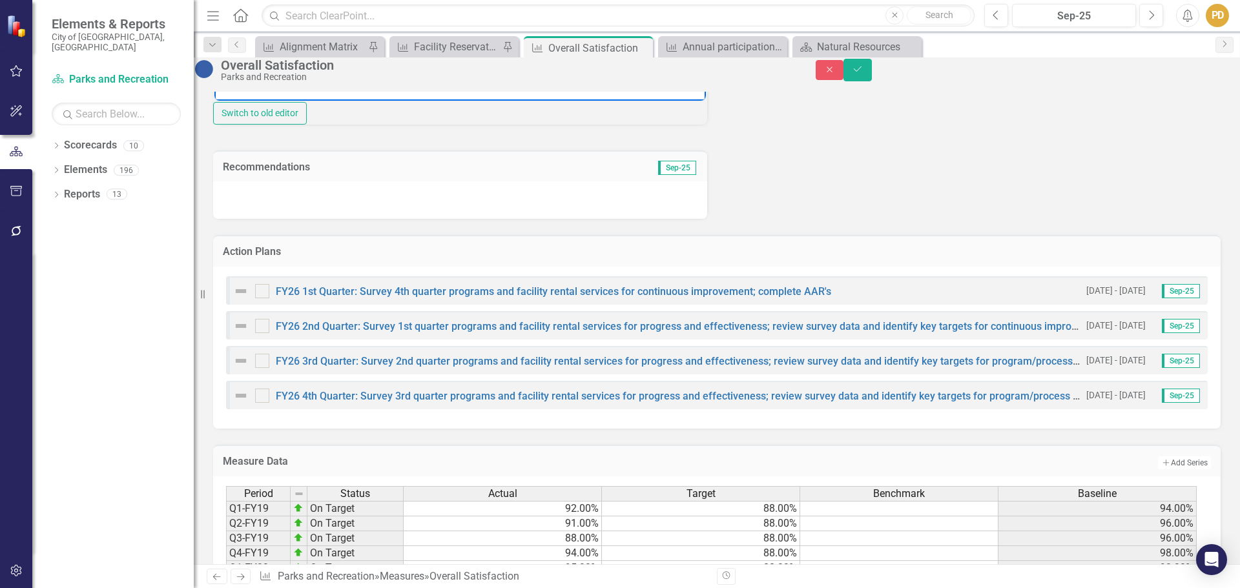
click at [389, 219] on div at bounding box center [460, 199] width 494 height 37
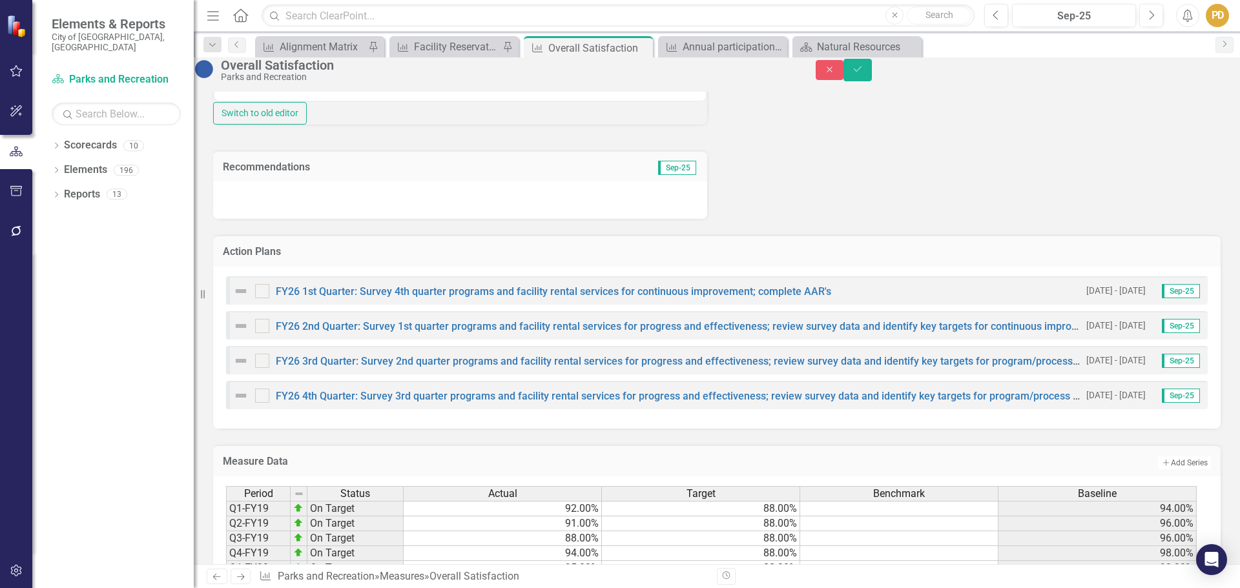
click at [389, 219] on div at bounding box center [460, 199] width 494 height 37
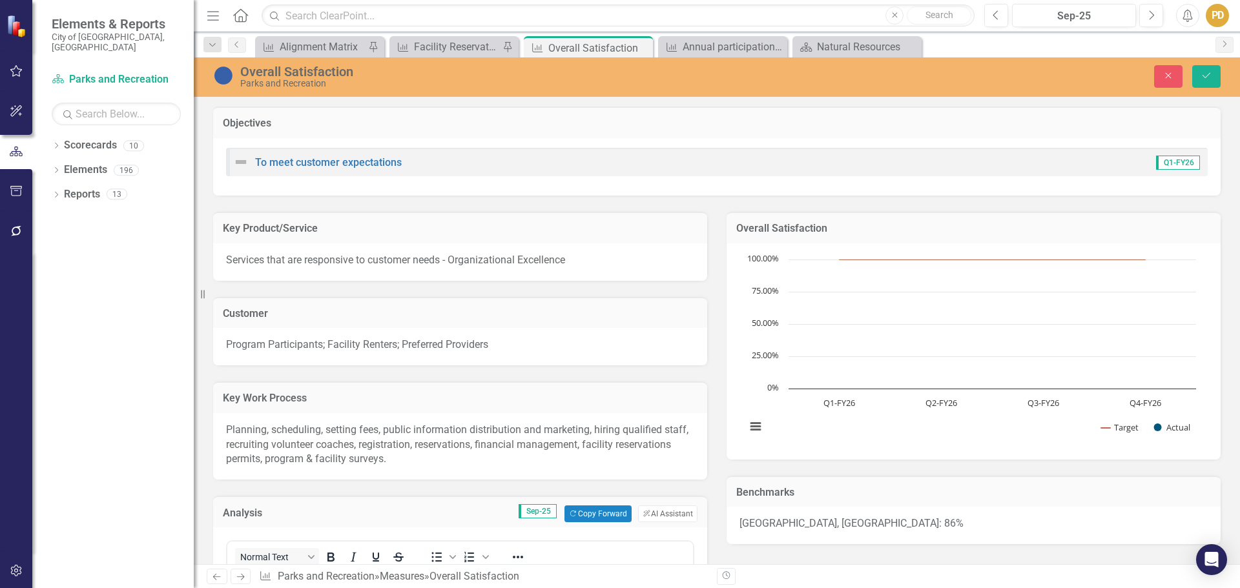
scroll to position [340, 0]
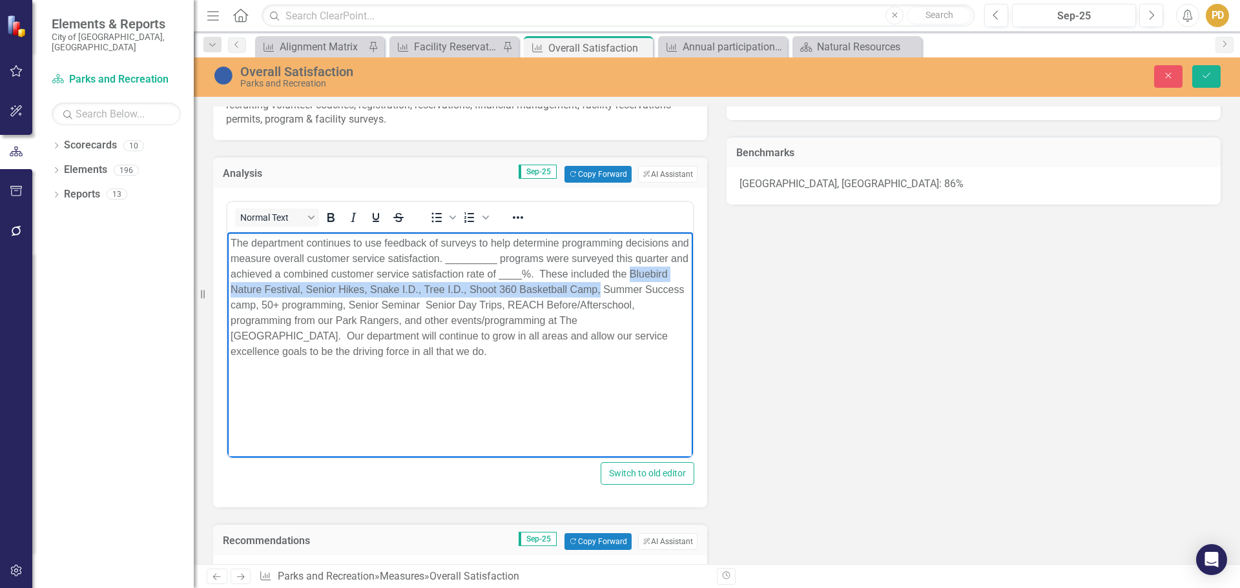
click at [641, 290] on p "The department continues to use feedback of surveys to help determine programmi…" at bounding box center [460, 298] width 459 height 124
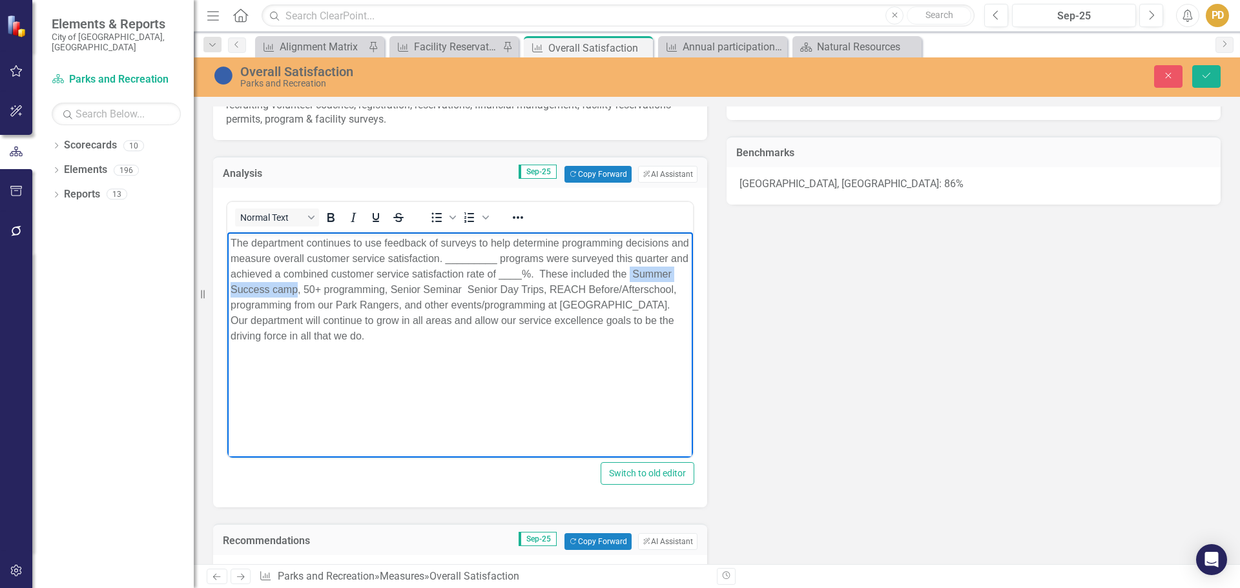
drag, startPoint x: 359, startPoint y: 288, endPoint x: 248, endPoint y: 291, distance: 111.1
click at [248, 291] on p "The department continues to use feedback of surveys to help determine programmi…" at bounding box center [460, 290] width 459 height 109
drag, startPoint x: 387, startPoint y: 289, endPoint x: 345, endPoint y: 287, distance: 42.1
click at [345, 287] on p "The department continues to use feedback of surveys to help determine programmi…" at bounding box center [460, 290] width 459 height 109
click at [499, 304] on p "The department continues to use feedback of surveys to help determine programmi…" at bounding box center [460, 282] width 459 height 93
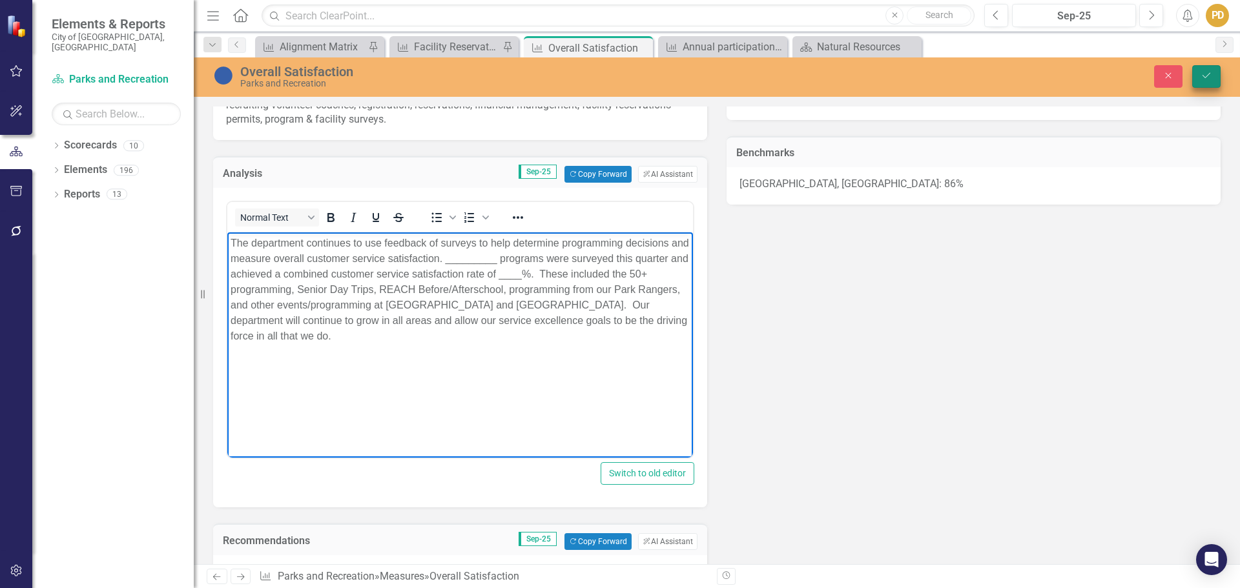
click at [1203, 74] on icon "Save" at bounding box center [1207, 75] width 12 height 9
